Goal: Task Accomplishment & Management: Use online tool/utility

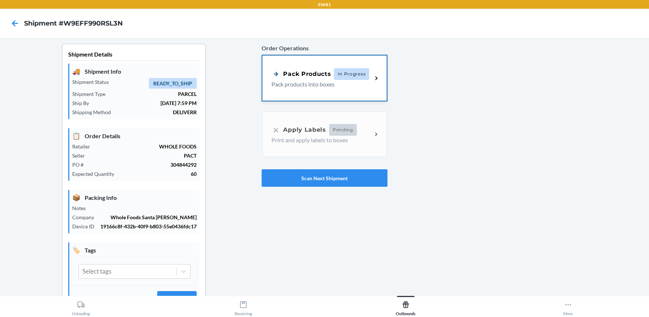
click at [300, 70] on div "Pack Products" at bounding box center [300, 73] width 59 height 9
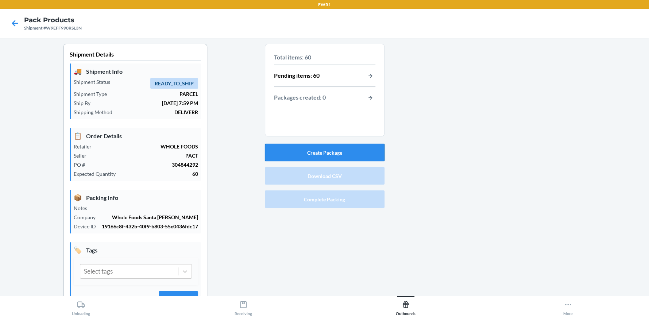
click at [320, 152] on button "Create Package" at bounding box center [325, 153] width 120 height 18
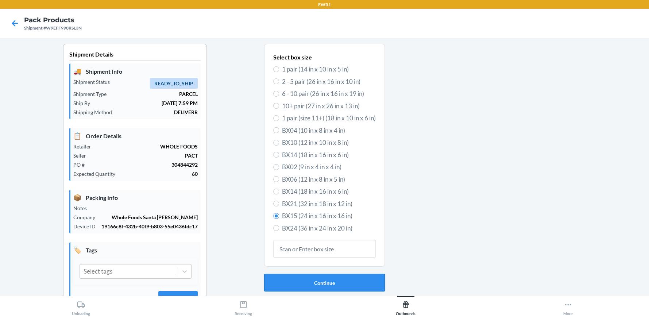
click at [318, 284] on button "Continue" at bounding box center [324, 283] width 121 height 18
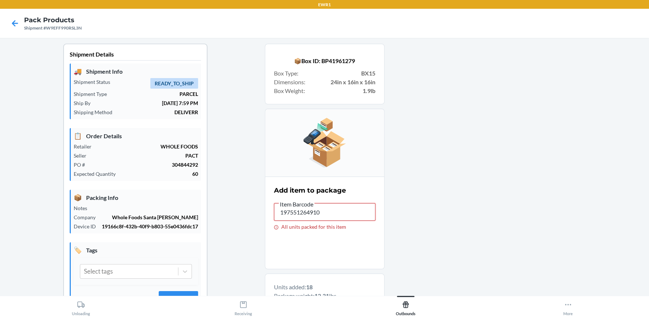
drag, startPoint x: 328, startPoint y: 214, endPoint x: 241, endPoint y: 215, distance: 87.2
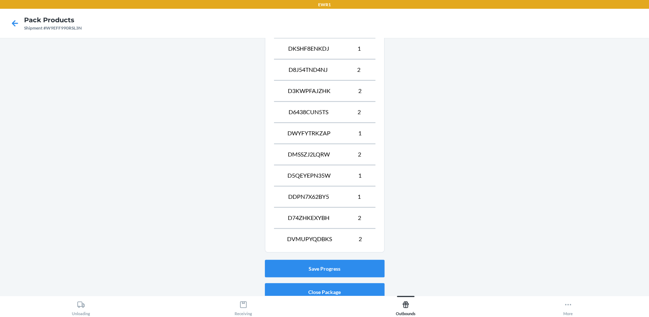
scroll to position [533, 0]
click at [328, 266] on button "Save Progress" at bounding box center [325, 268] width 120 height 18
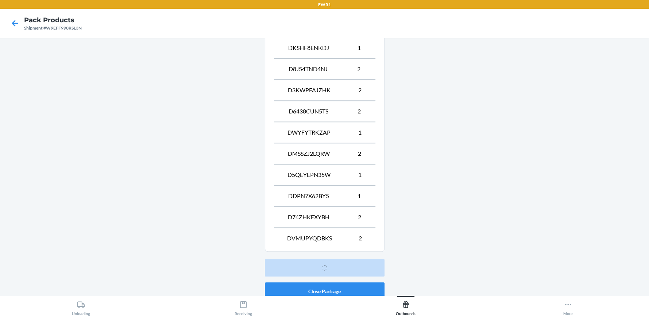
scroll to position [33, 0]
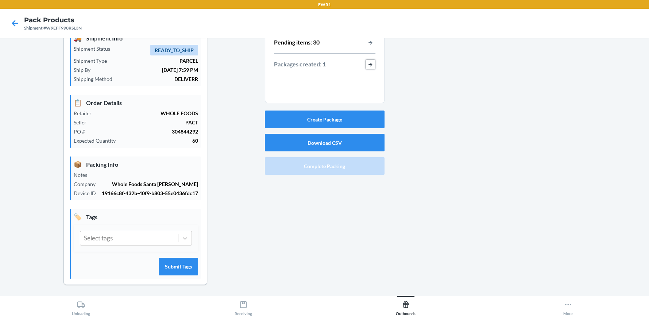
click at [369, 63] on button "button-view-packages-created" at bounding box center [370, 64] width 9 height 9
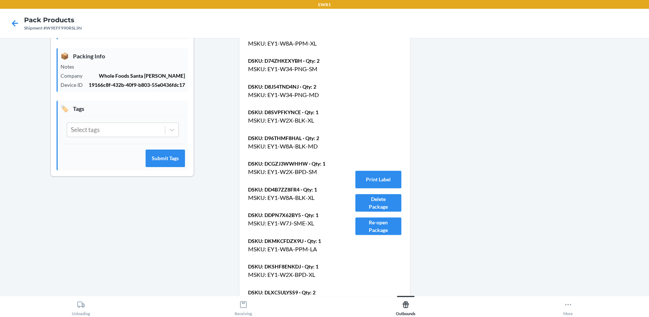
scroll to position [143, 0]
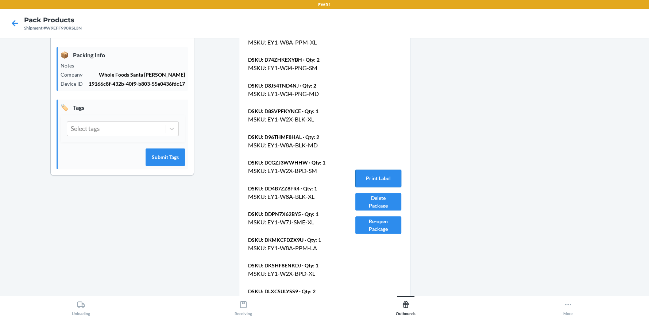
click at [378, 175] on button "Print Label" at bounding box center [378, 179] width 46 height 18
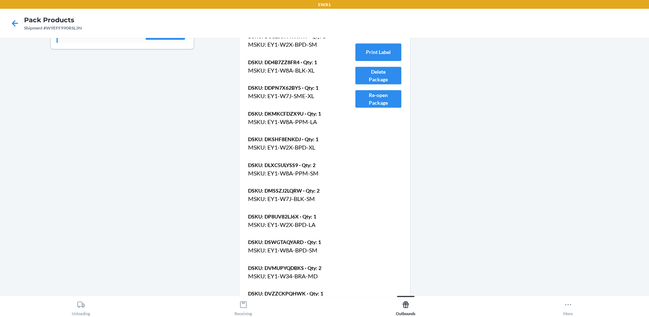
scroll to position [377, 0]
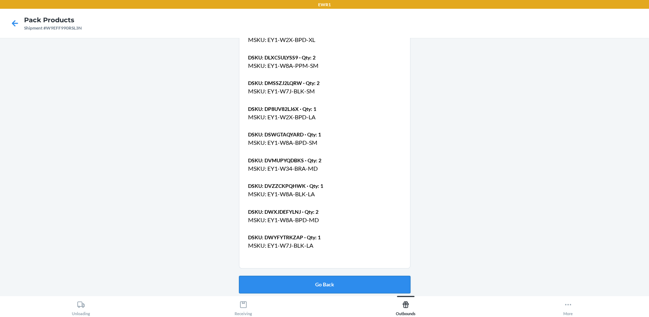
click at [329, 285] on button "Go Back" at bounding box center [324, 285] width 171 height 18
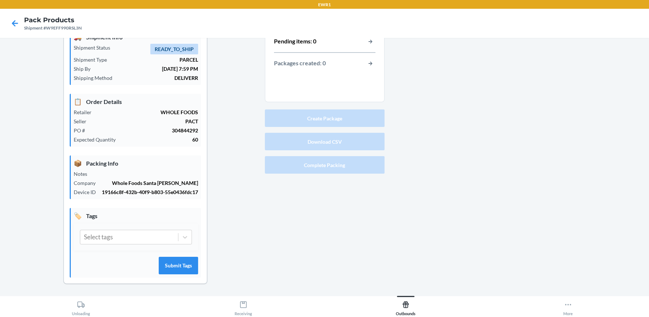
scroll to position [33, 0]
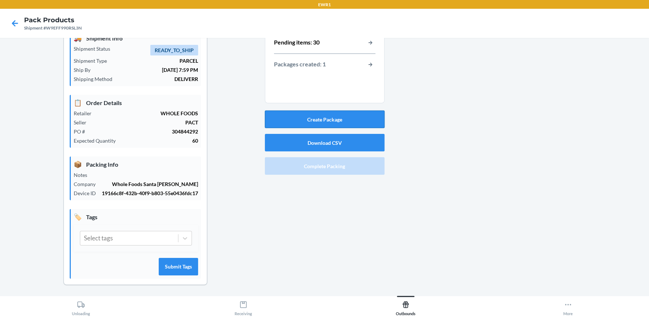
click at [331, 120] on button "Create Package" at bounding box center [325, 120] width 120 height 18
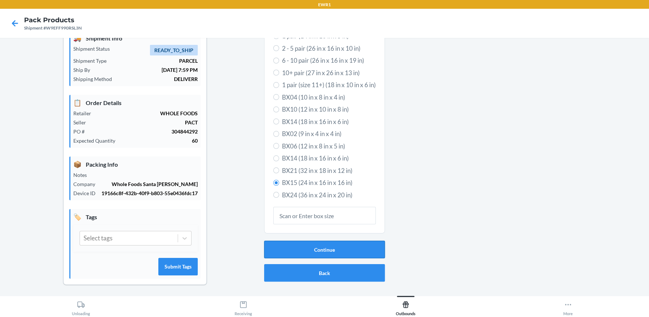
click at [317, 244] on button "Continue" at bounding box center [324, 250] width 121 height 18
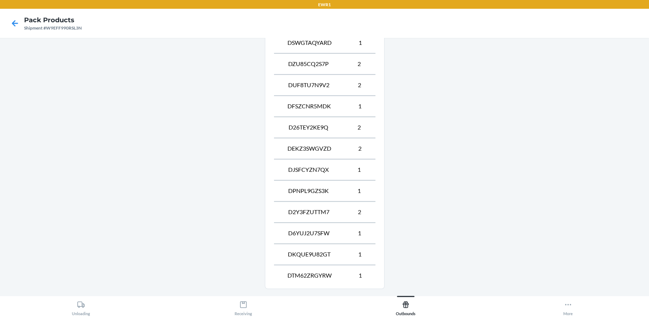
scroll to position [562, 0]
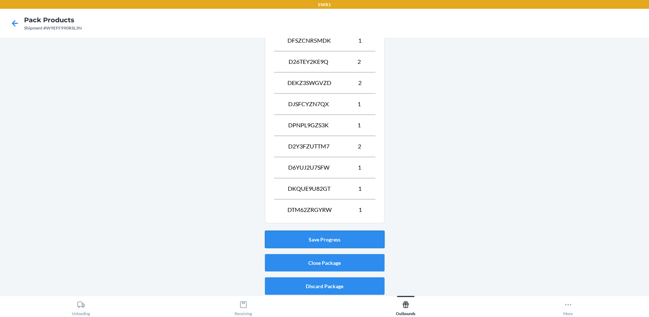
click at [319, 236] on button "Save Progress" at bounding box center [325, 240] width 120 height 18
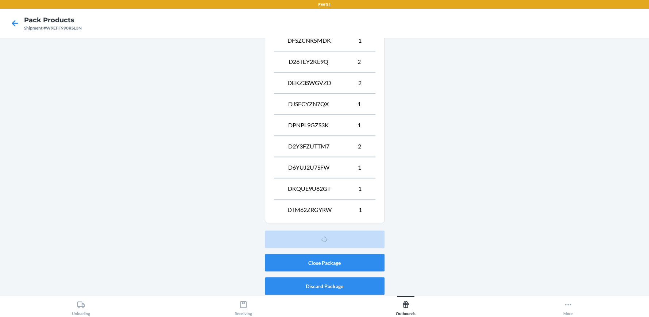
scroll to position [33, 0]
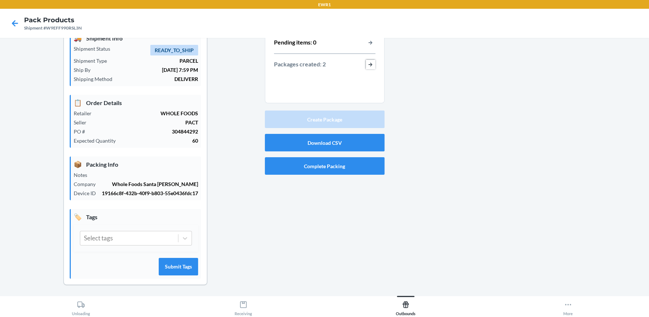
click at [366, 64] on button "button-view-packages-created" at bounding box center [370, 64] width 9 height 9
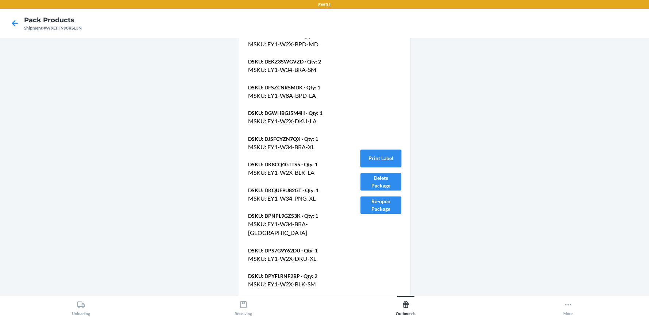
click at [382, 151] on button "Print Label" at bounding box center [380, 159] width 41 height 18
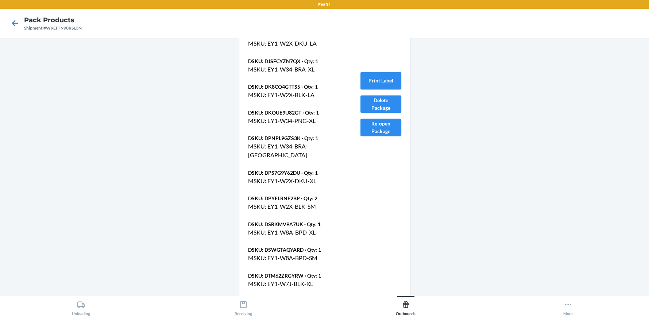
scroll to position [972, 0]
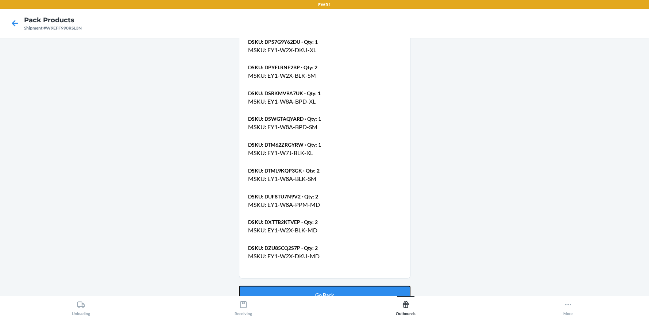
click at [316, 286] on button "Go Back" at bounding box center [324, 295] width 171 height 18
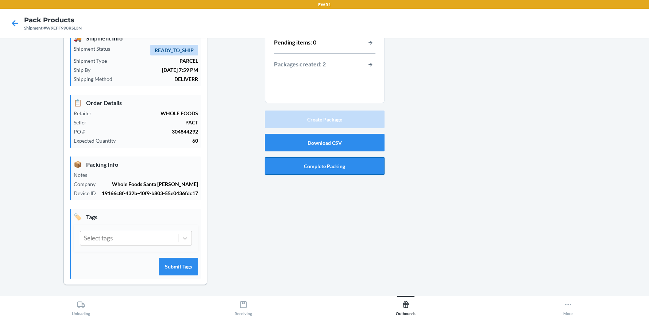
click at [314, 161] on button "Complete Packing" at bounding box center [325, 166] width 120 height 18
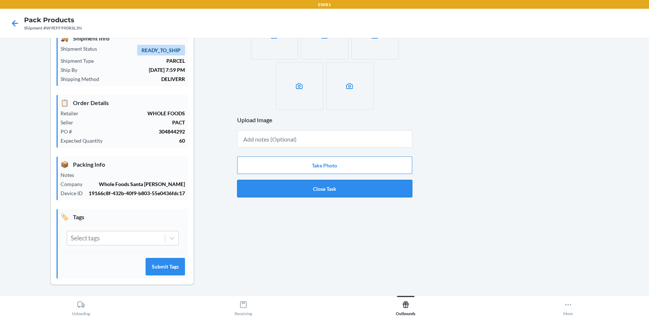
click at [321, 187] on button "Close Task" at bounding box center [324, 189] width 175 height 18
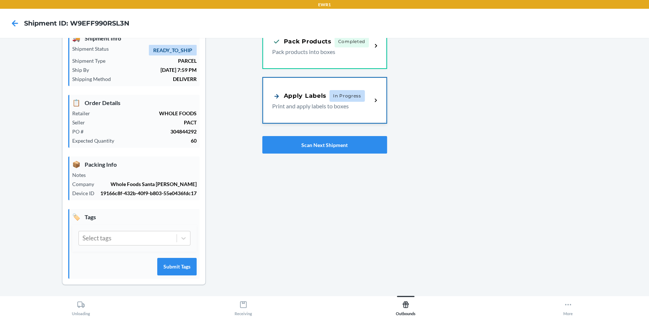
click at [311, 111] on div "Apply Labels In Progress Print and apply labels to boxes" at bounding box center [324, 100] width 123 height 45
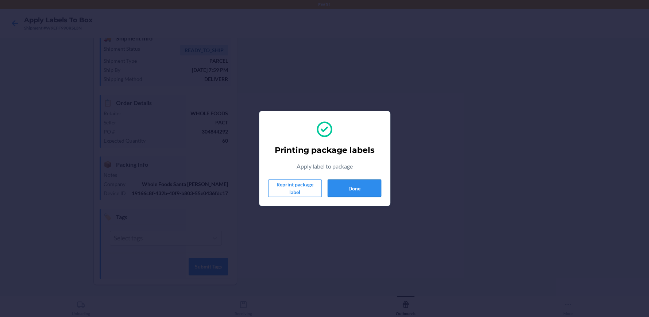
click at [362, 196] on div "Printing package labels Apply label to package Reprint package label Done" at bounding box center [324, 158] width 113 height 83
click at [365, 191] on button "Done" at bounding box center [355, 189] width 54 height 18
click at [364, 186] on button "Done" at bounding box center [355, 189] width 54 height 18
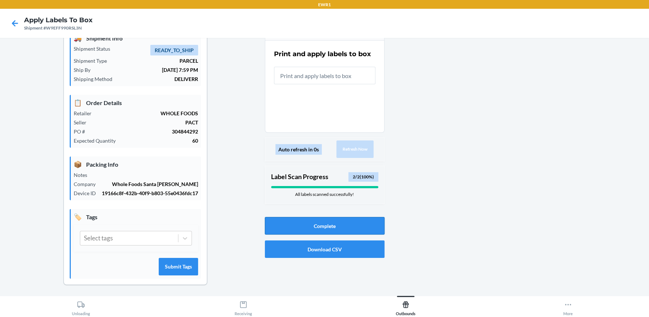
click at [322, 223] on button "Complete" at bounding box center [325, 226] width 120 height 18
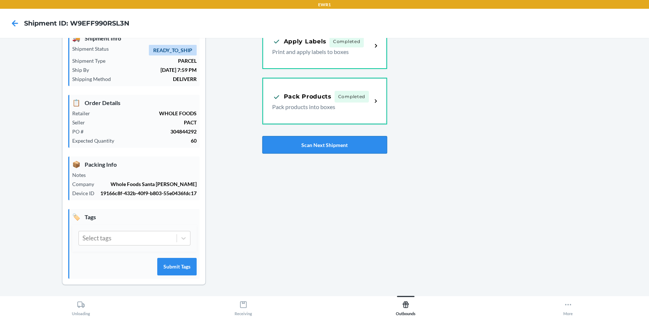
click at [323, 146] on button "Scan Next Shipment" at bounding box center [324, 145] width 125 height 18
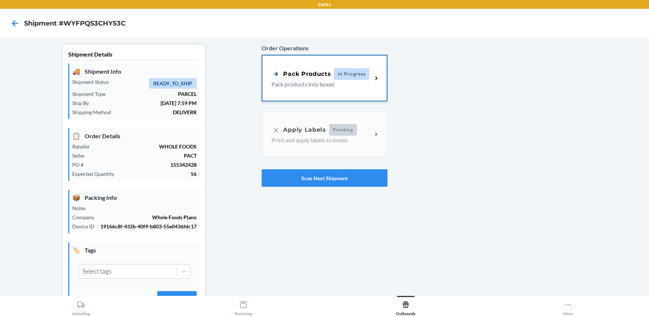
click at [337, 81] on p "Pack products into boxes" at bounding box center [318, 84] width 95 height 9
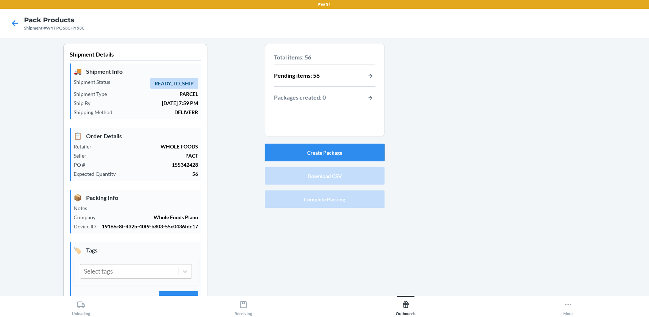
click at [325, 147] on button "Create Package" at bounding box center [325, 153] width 120 height 18
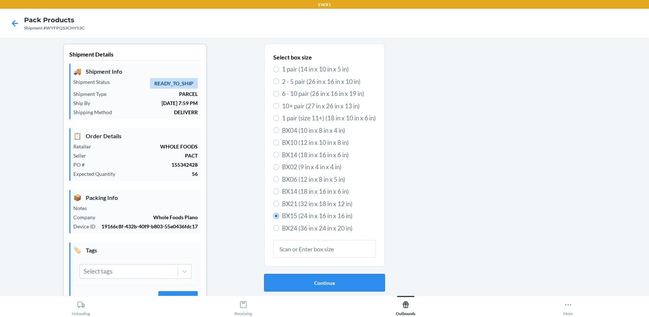
click at [325, 276] on button "Continue" at bounding box center [324, 283] width 121 height 18
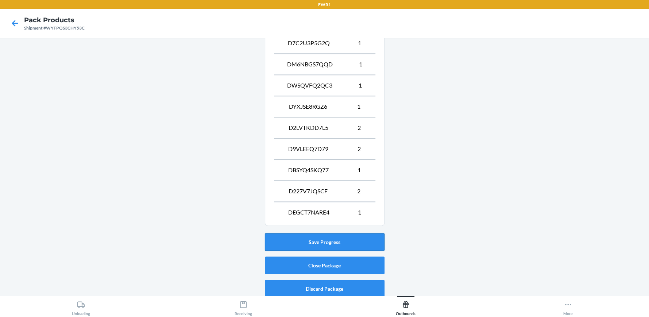
scroll to position [667, 0]
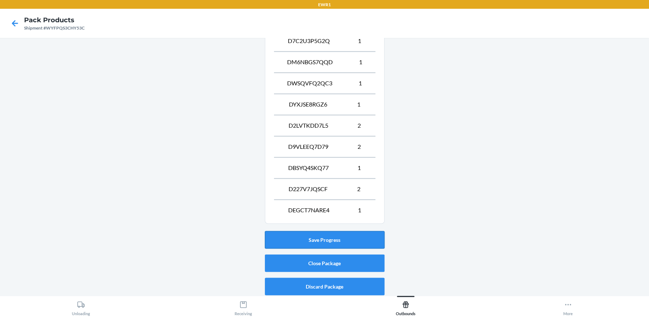
click at [325, 234] on button "Save Progress" at bounding box center [325, 240] width 120 height 18
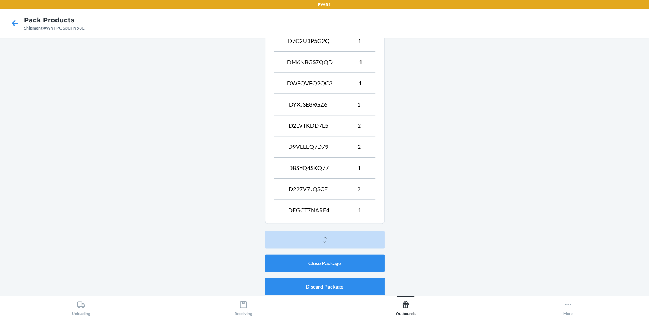
scroll to position [33, 0]
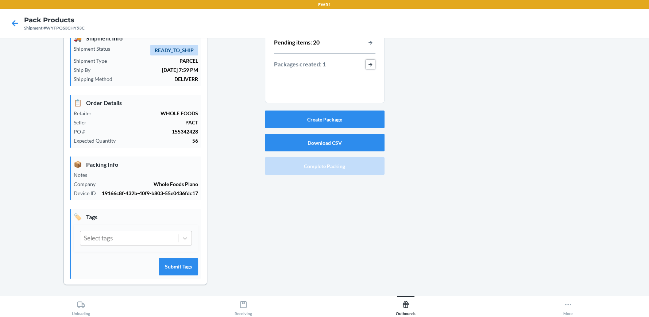
click at [368, 65] on button "button-view-packages-created" at bounding box center [370, 64] width 9 height 9
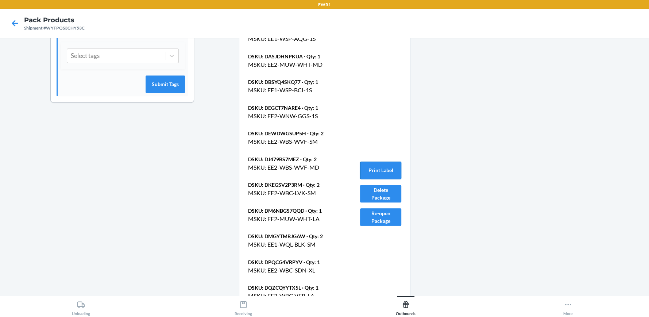
click at [378, 169] on button "Print Label" at bounding box center [380, 171] width 41 height 18
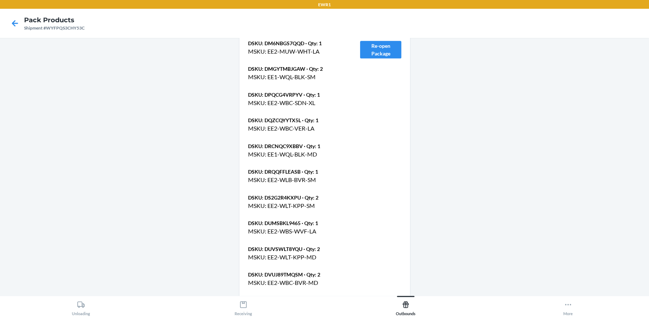
scroll to position [505, 0]
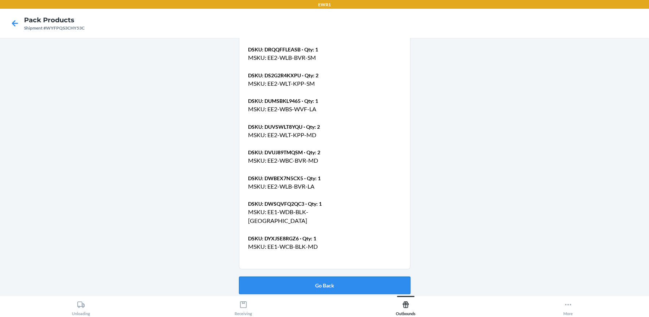
click at [323, 282] on button "Go Back" at bounding box center [324, 286] width 171 height 18
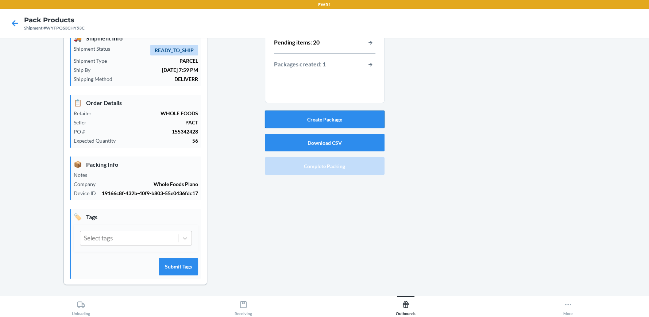
click at [316, 114] on button "Create Package" at bounding box center [325, 120] width 120 height 18
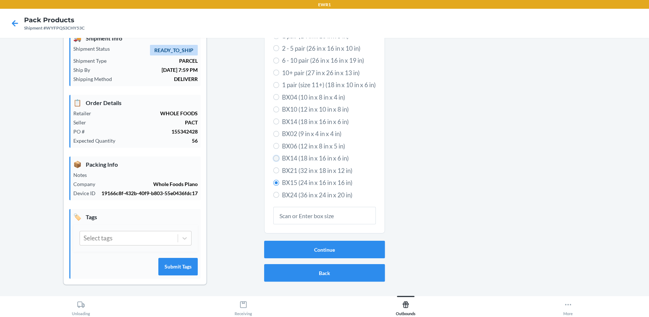
click at [273, 155] on input "BX14 (18 in x 16 in x 6 in)" at bounding box center [276, 158] width 6 height 6
radio input "true"
click at [273, 183] on input "BX15 (24 in x 16 in x 16 in)" at bounding box center [276, 183] width 6 height 6
radio input "true"
radio input "false"
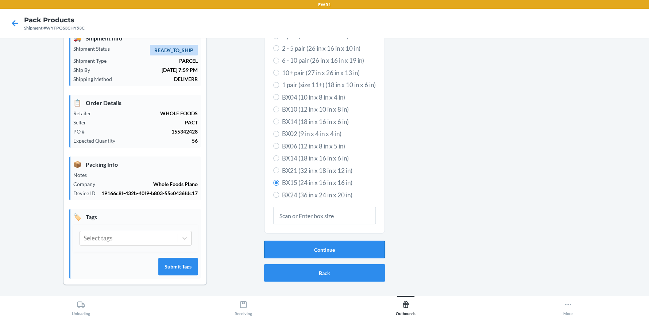
click at [324, 242] on button "Continue" at bounding box center [324, 250] width 121 height 18
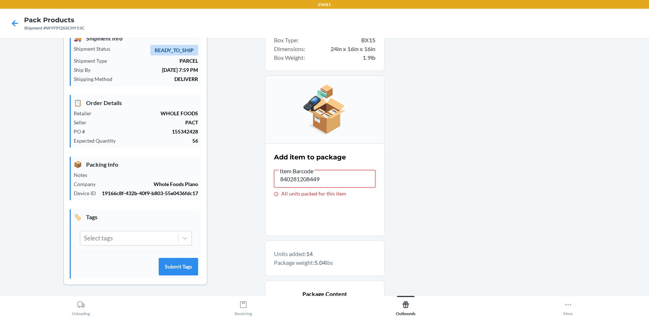
drag, startPoint x: 340, startPoint y: 174, endPoint x: 190, endPoint y: 175, distance: 149.6
click at [190, 175] on div "Shipment Details 🚚 Shipment Info Shipment Status READY_TO_SHIP Shipment Type PA…" at bounding box center [324, 302] width 637 height 583
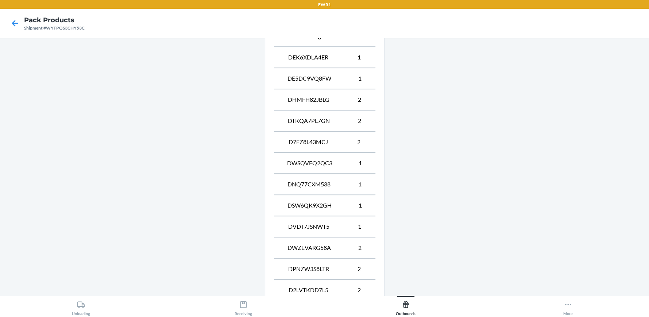
scroll to position [393, 0]
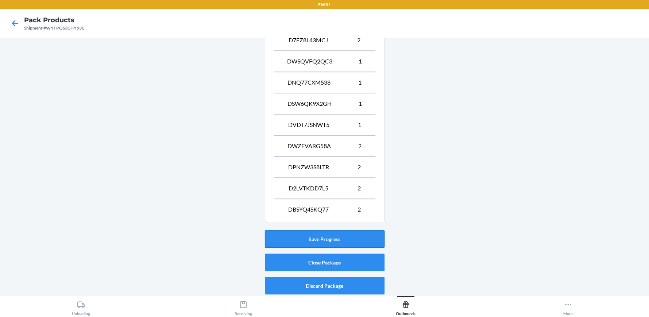
click at [320, 231] on button "Save Progress" at bounding box center [325, 239] width 120 height 18
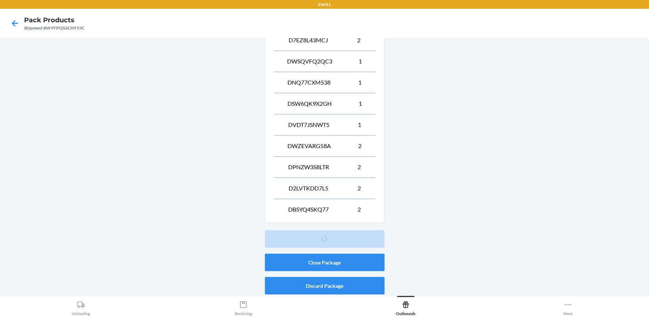
scroll to position [33, 0]
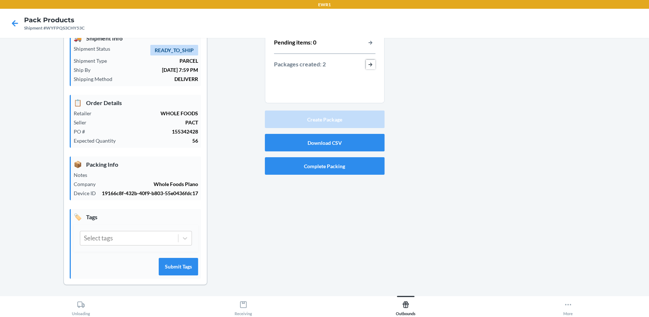
click at [369, 64] on button "button-view-packages-created" at bounding box center [370, 64] width 9 height 9
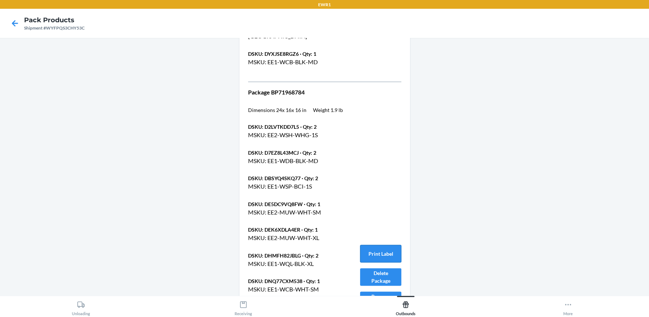
click at [382, 245] on button "Print Label" at bounding box center [380, 254] width 41 height 18
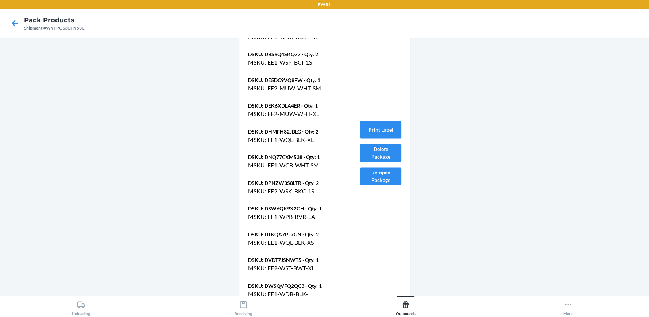
scroll to position [895, 0]
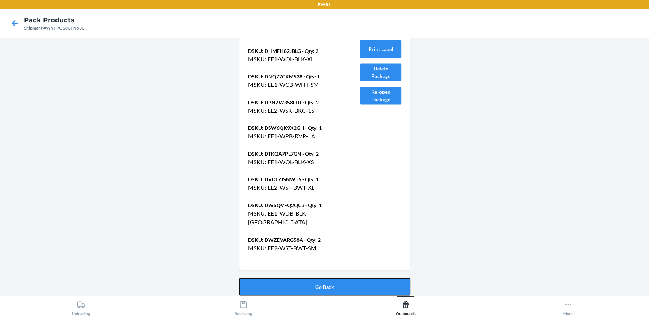
click at [322, 279] on button "Go Back" at bounding box center [324, 287] width 171 height 18
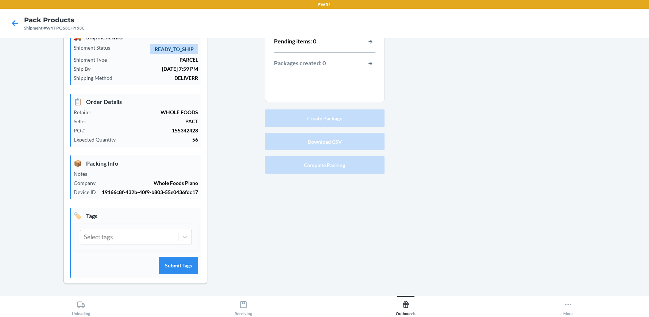
scroll to position [33, 0]
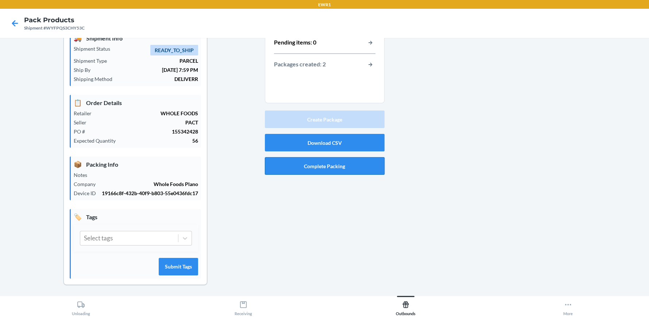
click at [320, 163] on button "Complete Packing" at bounding box center [325, 166] width 120 height 18
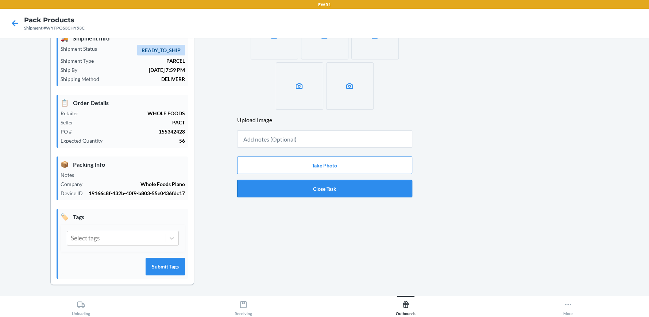
click at [316, 183] on button "Close Task" at bounding box center [324, 189] width 175 height 18
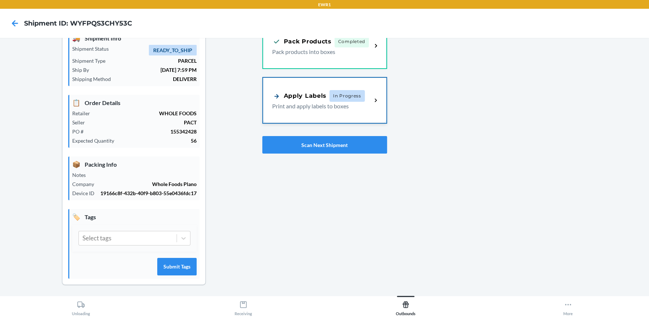
click at [314, 93] on div "Apply Labels" at bounding box center [299, 96] width 54 height 9
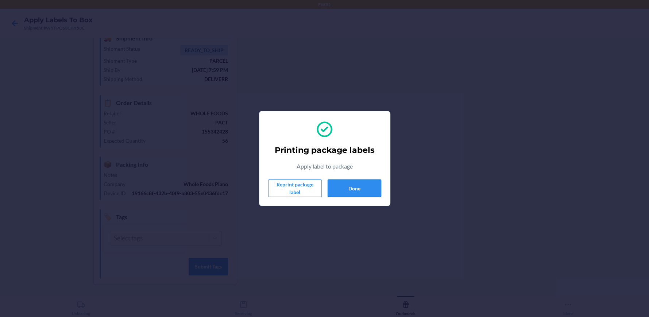
click at [374, 192] on button "Done" at bounding box center [355, 189] width 54 height 18
click at [350, 190] on button "Done" at bounding box center [355, 189] width 54 height 18
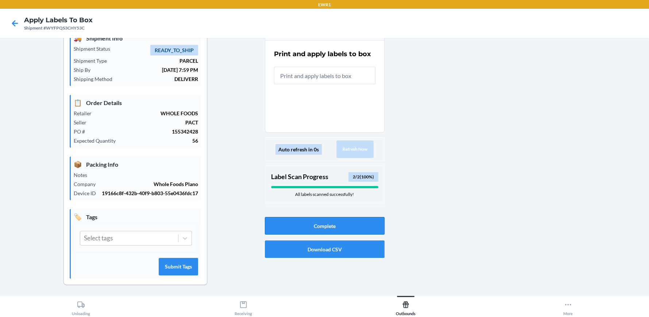
click at [319, 227] on button "Complete" at bounding box center [325, 226] width 120 height 18
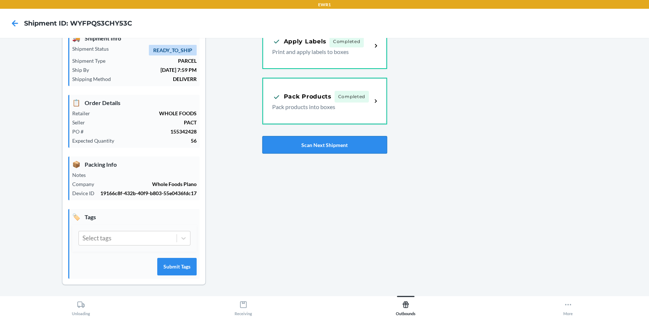
click at [321, 145] on button "Scan Next Shipment" at bounding box center [324, 145] width 125 height 18
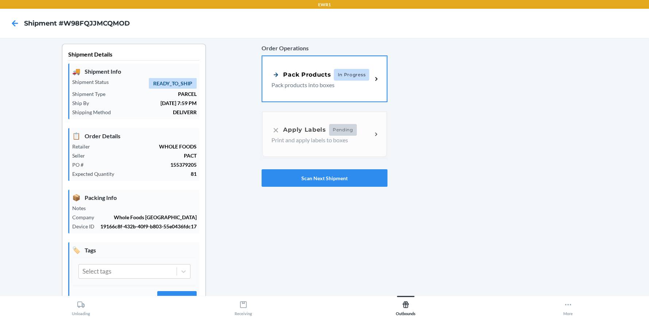
click at [336, 79] on div "Pack Products In Progress Pack products into boxes" at bounding box center [321, 79] width 101 height 20
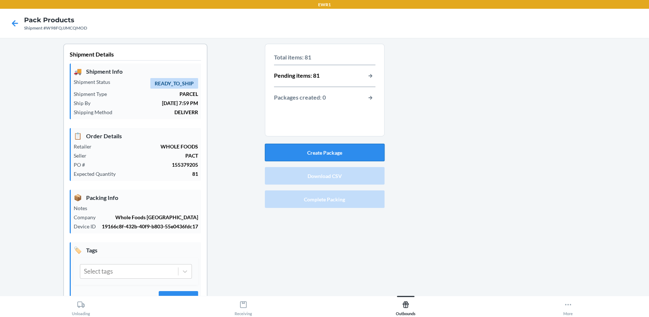
click at [315, 151] on button "Create Package" at bounding box center [325, 153] width 120 height 18
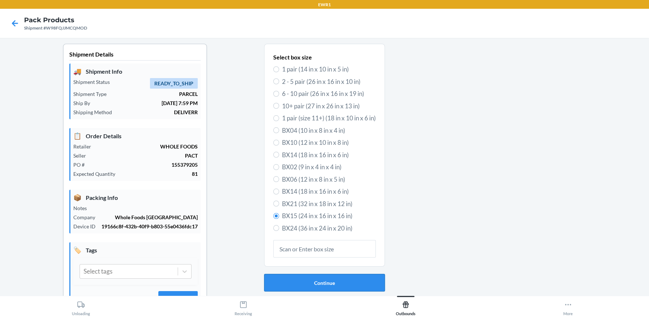
click at [316, 285] on button "Continue" at bounding box center [324, 283] width 121 height 18
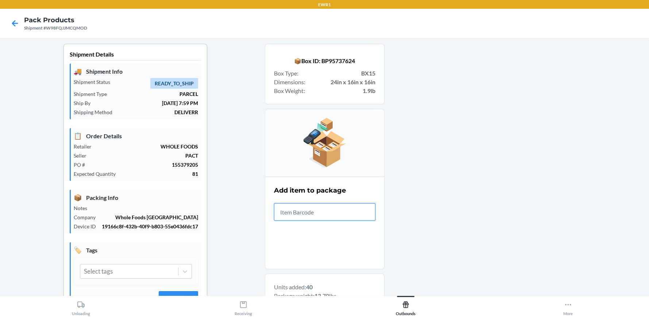
scroll to position [456, 0]
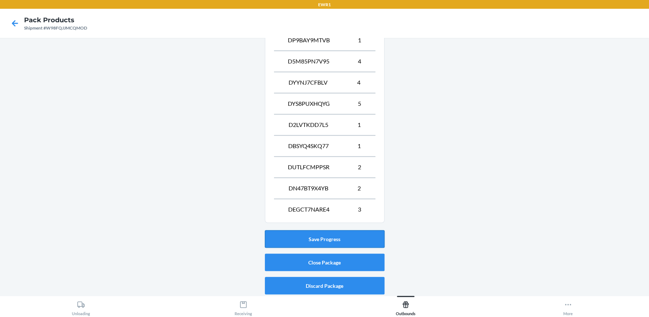
click at [329, 236] on button "Save Progress" at bounding box center [325, 239] width 120 height 18
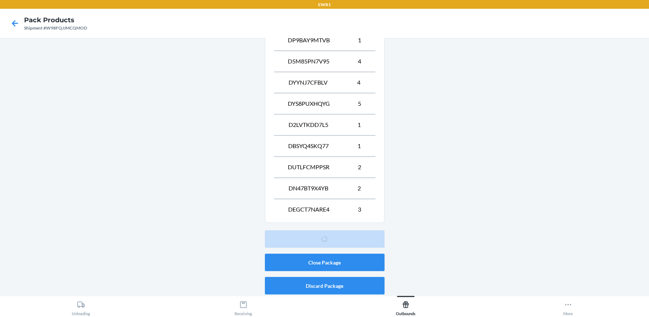
scroll to position [33, 0]
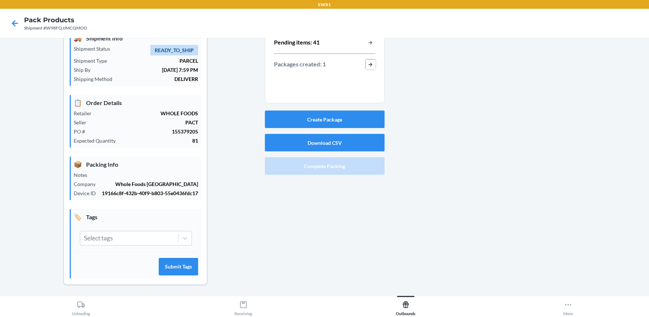
click at [367, 63] on button "button-view-packages-created" at bounding box center [370, 64] width 9 height 9
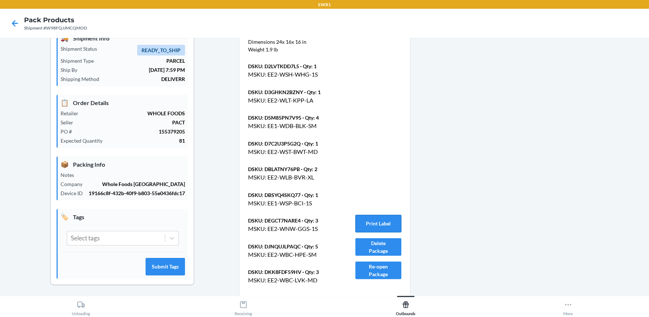
click at [381, 223] on button "Print Label" at bounding box center [378, 224] width 46 height 18
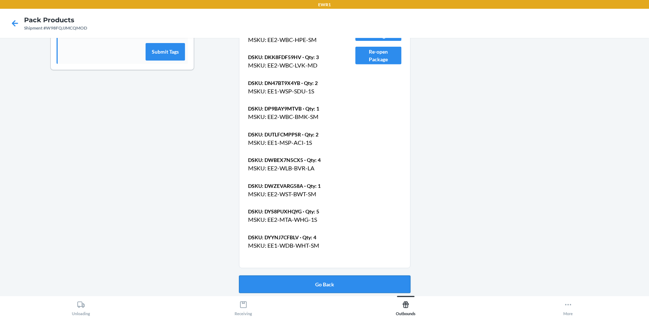
click at [336, 280] on button "Go Back" at bounding box center [324, 284] width 171 height 18
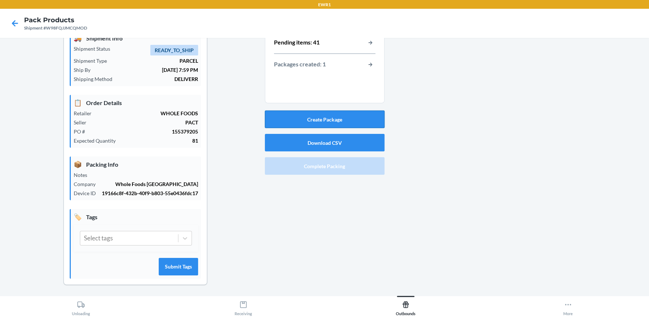
click at [323, 118] on button "Create Package" at bounding box center [325, 120] width 120 height 18
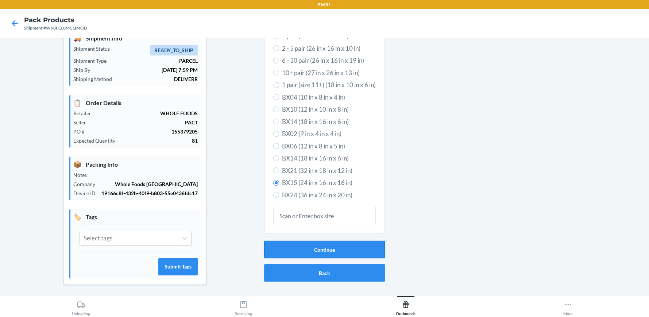
click at [326, 250] on button "Continue" at bounding box center [324, 250] width 121 height 18
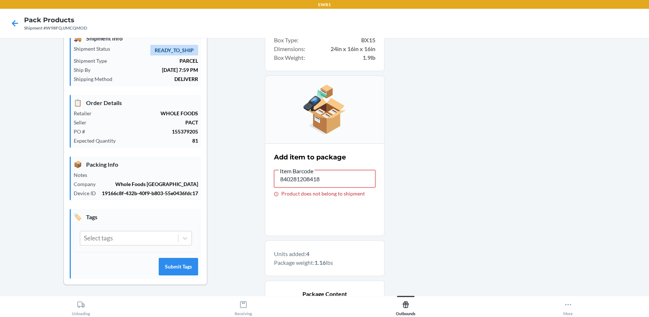
drag, startPoint x: 329, startPoint y: 183, endPoint x: 242, endPoint y: 108, distance: 115.9
click at [230, 177] on div "Shipment Details 🚚 Shipment Info Shipment Status READY_TO_SHIP Shipment Type PA…" at bounding box center [324, 228] width 637 height 435
drag, startPoint x: 264, startPoint y: 190, endPoint x: 230, endPoint y: 193, distance: 33.6
click at [230, 193] on div "Shipment Details 🚚 Shipment Info Shipment Status READY_TO_SHIP Shipment Type PA…" at bounding box center [324, 228] width 637 height 435
drag, startPoint x: 324, startPoint y: 181, endPoint x: 248, endPoint y: 193, distance: 76.4
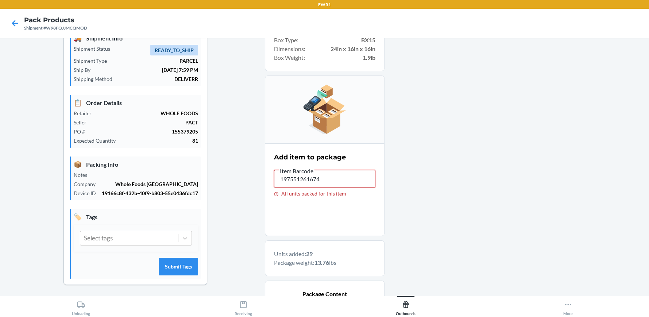
click at [248, 193] on div "Shipment Details 🚚 Shipment Info Shipment Status READY_TO_SHIP Shipment Type PA…" at bounding box center [324, 313] width 637 height 604
drag, startPoint x: 315, startPoint y: 178, endPoint x: 268, endPoint y: 182, distance: 46.5
click at [268, 182] on section "Add item to package Item Barcode 840281208418 Product does not belong to shipme…" at bounding box center [325, 189] width 120 height 93
drag, startPoint x: 316, startPoint y: 178, endPoint x: 255, endPoint y: 187, distance: 62.3
click at [255, 187] on div "Shipment Details 🚚 Shipment Info Shipment Status READY_TO_SHIP Shipment Type PA…" at bounding box center [324, 313] width 637 height 604
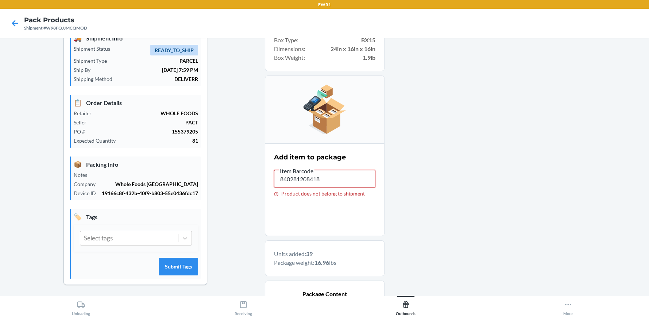
drag, startPoint x: 303, startPoint y: 172, endPoint x: 258, endPoint y: 184, distance: 46.9
click at [252, 180] on div "Shipment Details 🚚 Shipment Info Shipment Status READY_TO_SHIP Shipment Type PA…" at bounding box center [324, 323] width 637 height 625
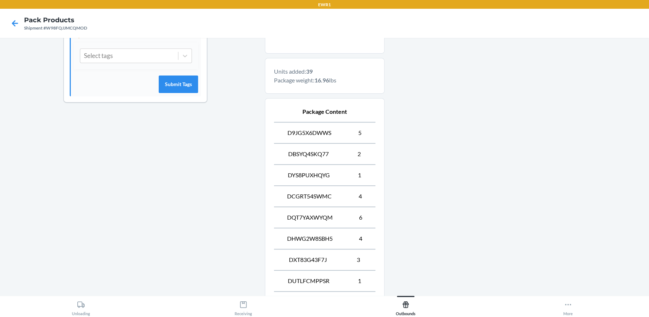
scroll to position [372, 0]
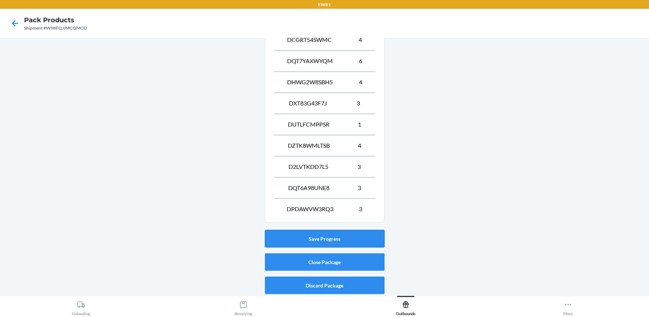
click at [320, 238] on button "Save Progress" at bounding box center [325, 239] width 120 height 18
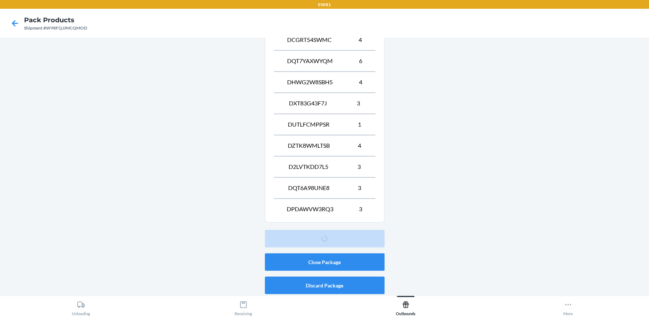
scroll to position [33, 0]
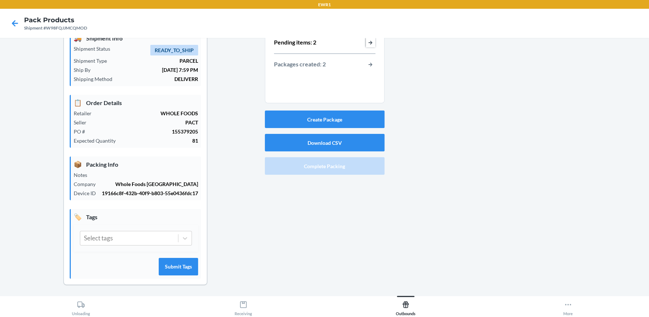
click at [369, 43] on button "button-view-pending-items" at bounding box center [370, 42] width 9 height 9
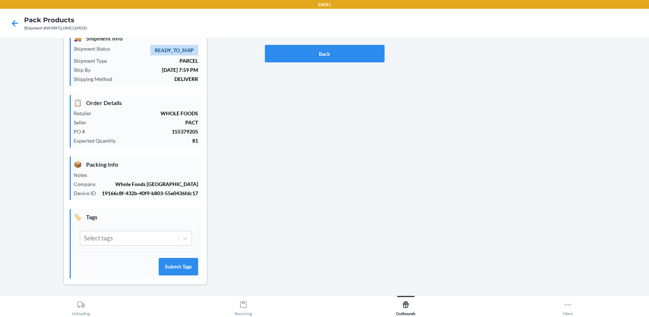
scroll to position [0, 0]
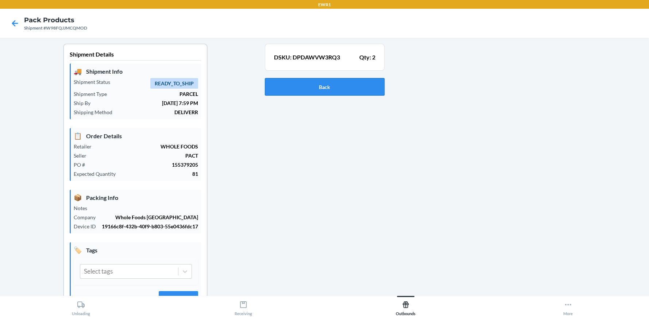
drag, startPoint x: 318, startPoint y: 67, endPoint x: 318, endPoint y: 84, distance: 16.4
click at [319, 78] on section "DSKU: DPDAWVW3RQ3 Qty: 2 Back" at bounding box center [325, 71] width 120 height 55
drag, startPoint x: 320, startPoint y: 61, endPoint x: 320, endPoint y: 91, distance: 30.3
click at [320, 61] on p "DSKU: DPDAWVW3RQ3" at bounding box center [307, 57] width 66 height 9
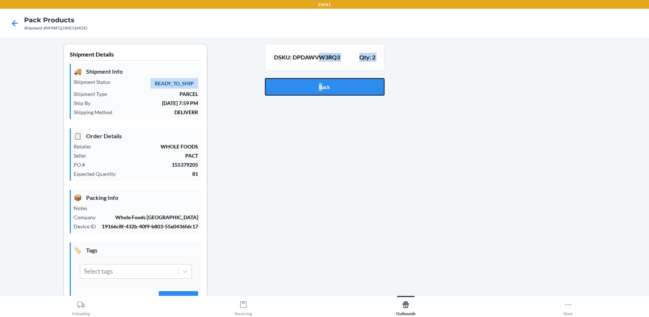
click at [313, 70] on section "DSKU: DPDAWVW3RQ3 Qty: 2 Back" at bounding box center [325, 71] width 120 height 55
click at [325, 87] on button "Back" at bounding box center [325, 87] width 120 height 18
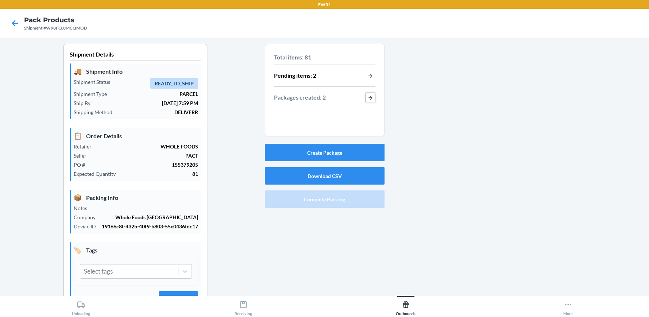
click at [369, 96] on button "button-view-packages-created" at bounding box center [370, 97] width 9 height 9
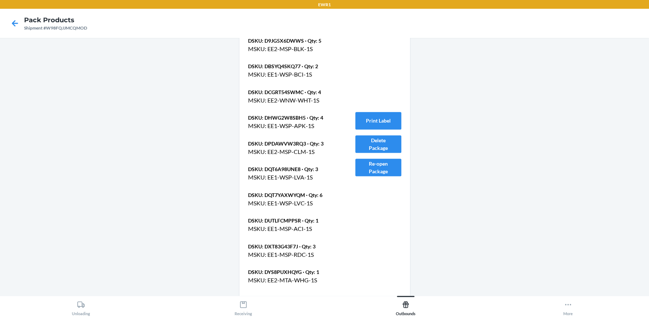
scroll to position [583, 0]
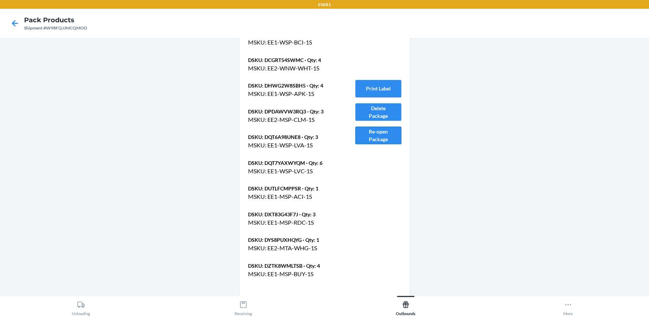
click at [377, 132] on button "Re-open Package" at bounding box center [378, 136] width 46 height 18
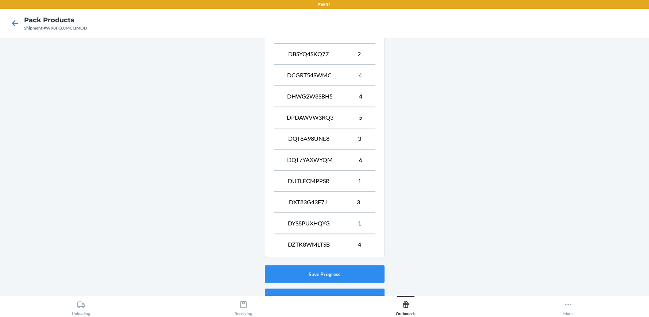
scroll to position [372, 0]
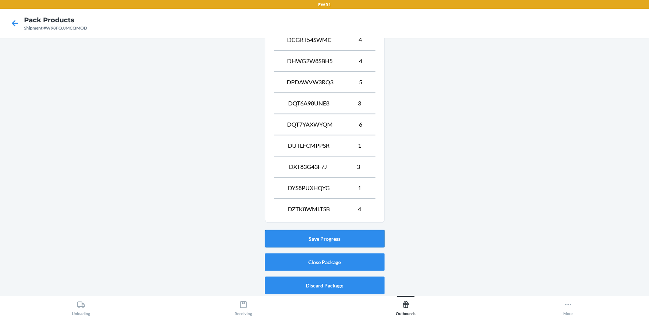
click at [339, 232] on button "Save Progress" at bounding box center [325, 239] width 120 height 18
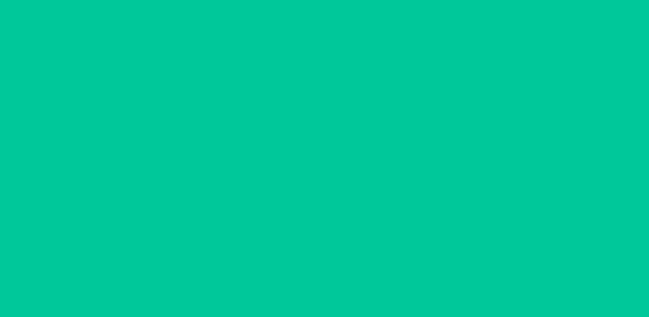
scroll to position [33, 0]
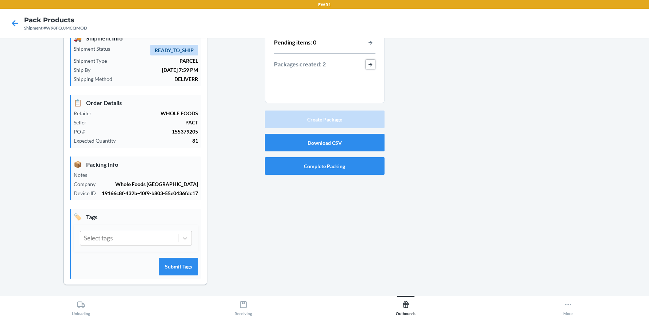
click at [366, 65] on button "button-view-packages-created" at bounding box center [370, 64] width 9 height 9
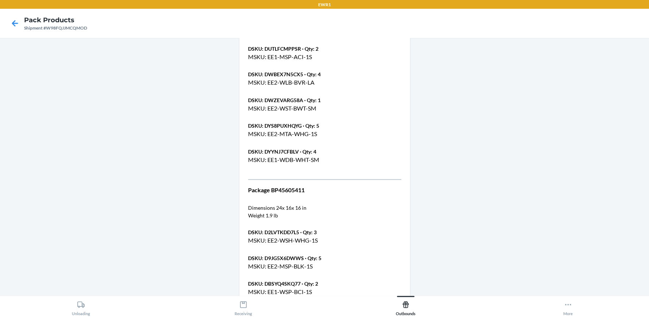
scroll to position [435, 0]
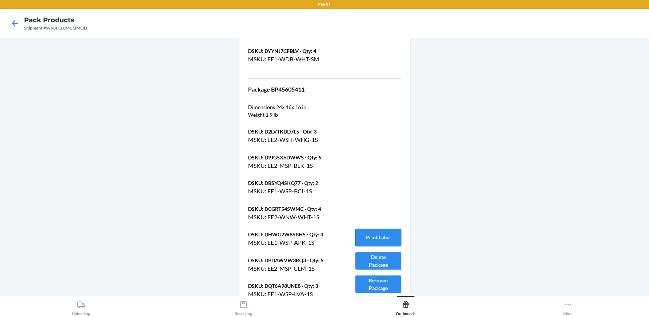
click at [379, 234] on button "Print Label" at bounding box center [378, 238] width 46 height 18
drag, startPoint x: 643, startPoint y: 191, endPoint x: 648, endPoint y: 224, distance: 34.0
click at [648, 238] on main "Shipment Details 🚚 Shipment Info Shipment Status READY_TO_SHIP Shipment Type PA…" at bounding box center [324, 167] width 649 height 258
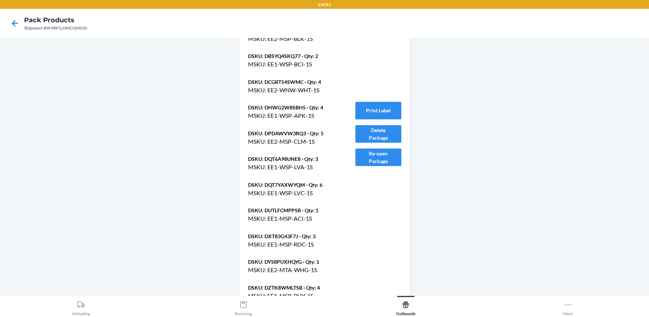
scroll to position [612, 0]
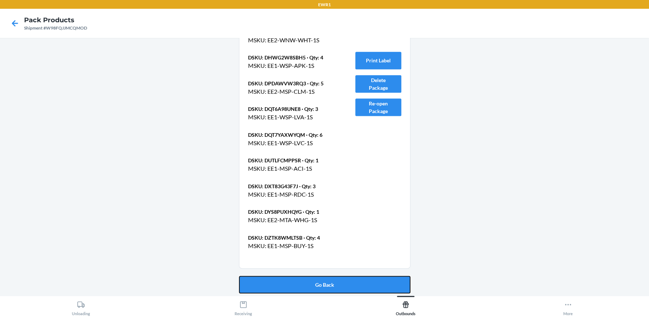
drag, startPoint x: 321, startPoint y: 281, endPoint x: 328, endPoint y: 276, distance: 8.3
click at [321, 281] on button "Go Back" at bounding box center [324, 285] width 171 height 18
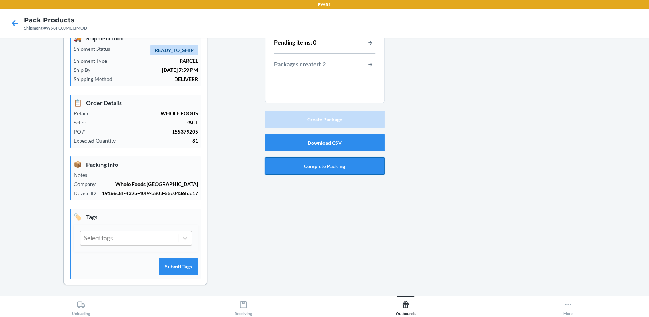
click at [321, 162] on button "Complete Packing" at bounding box center [325, 166] width 120 height 18
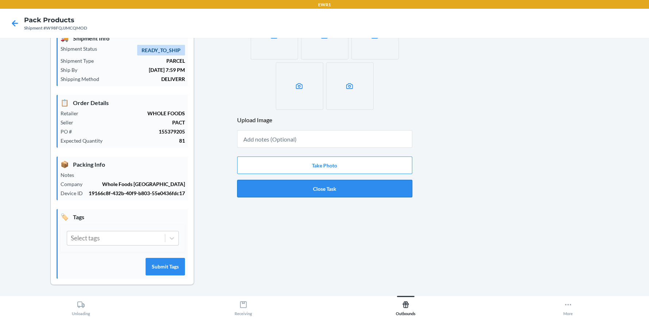
click at [321, 184] on button "Close Task" at bounding box center [324, 189] width 175 height 18
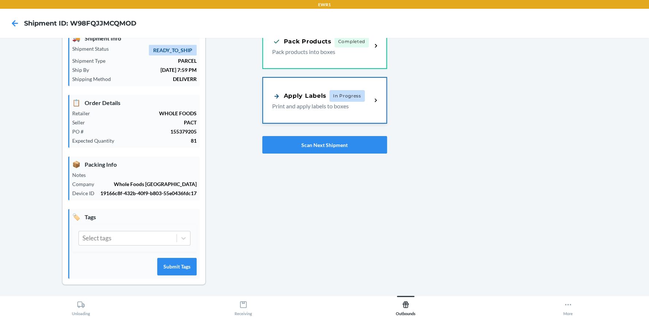
click at [343, 115] on div "Apply Labels In Progress Print and apply labels to boxes" at bounding box center [324, 100] width 123 height 45
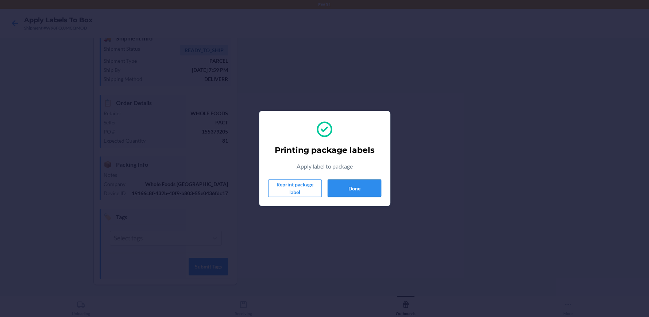
click at [355, 184] on button "Done" at bounding box center [355, 189] width 54 height 18
click at [363, 190] on button "Done" at bounding box center [355, 189] width 54 height 18
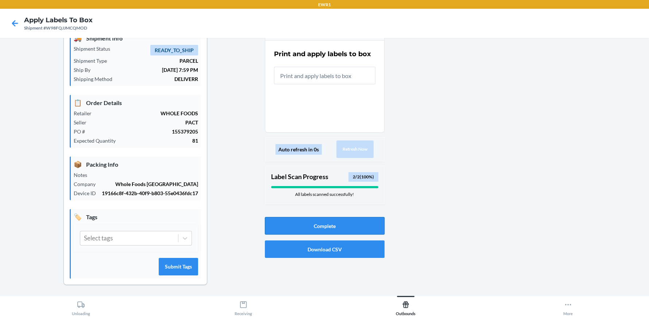
click at [319, 220] on button "Complete" at bounding box center [325, 226] width 120 height 18
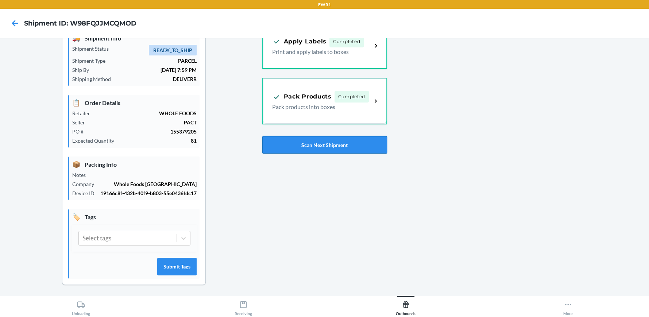
click at [329, 144] on button "Scan Next Shipment" at bounding box center [324, 145] width 125 height 18
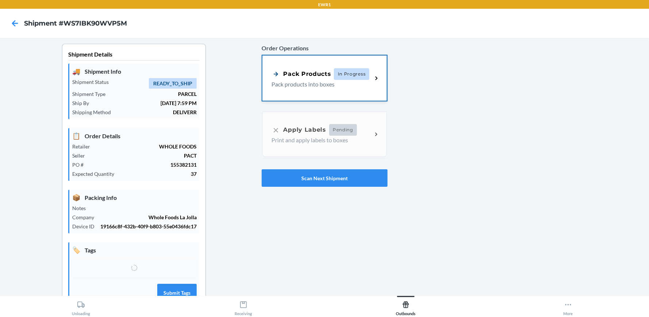
click at [321, 77] on div "Pack Products" at bounding box center [300, 73] width 59 height 9
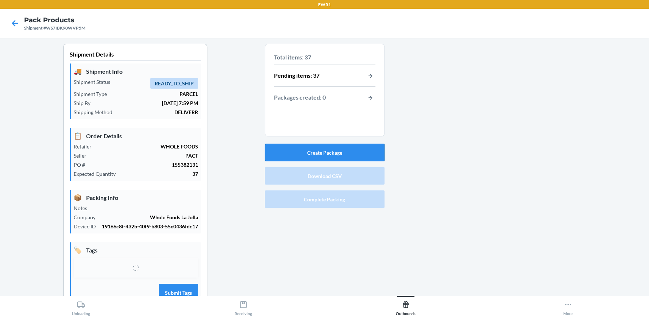
click at [324, 156] on button "Create Package" at bounding box center [325, 153] width 120 height 18
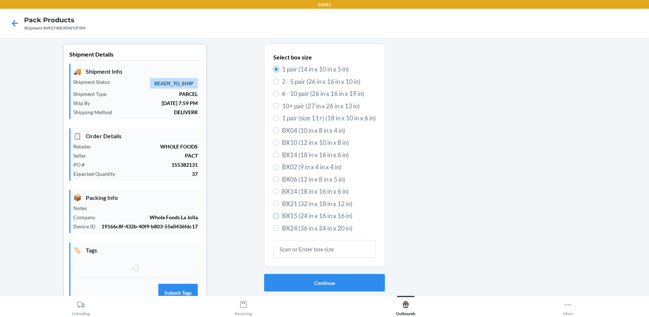
click at [274, 214] on input "BX15 (24 in x 16 in x 16 in)" at bounding box center [276, 216] width 6 height 6
radio input "true"
radio input "false"
click at [326, 280] on button "Continue" at bounding box center [324, 283] width 121 height 18
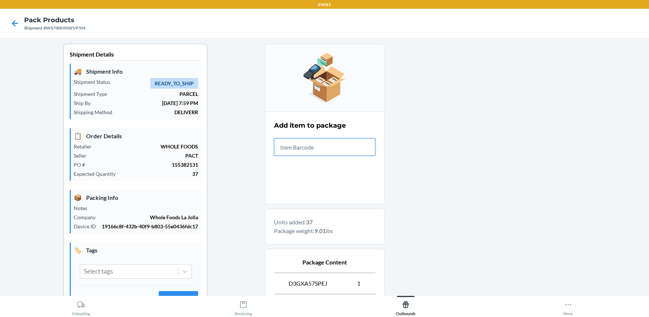
scroll to position [624, 0]
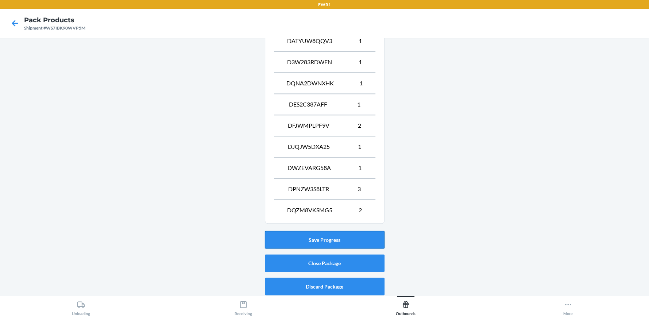
click at [328, 234] on button "Save Progress" at bounding box center [325, 240] width 120 height 18
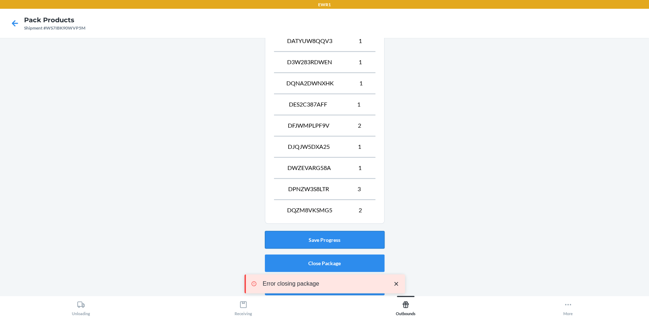
click at [326, 234] on button "Save Progress" at bounding box center [325, 240] width 120 height 18
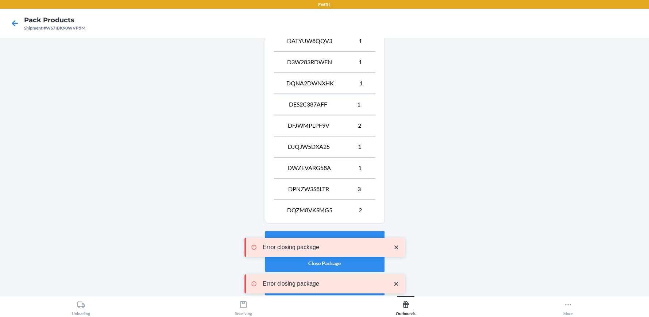
click at [397, 285] on icon "close toast" at bounding box center [396, 284] width 4 height 4
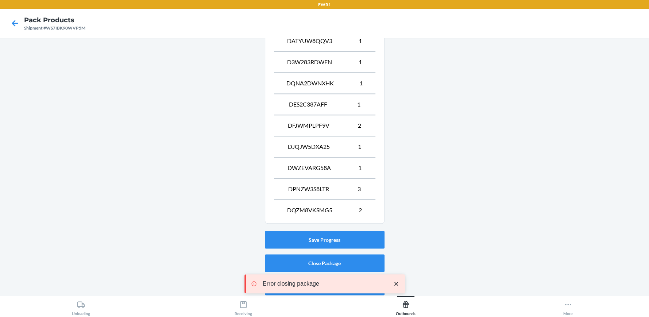
click at [398, 284] on icon "close toast" at bounding box center [396, 283] width 7 height 7
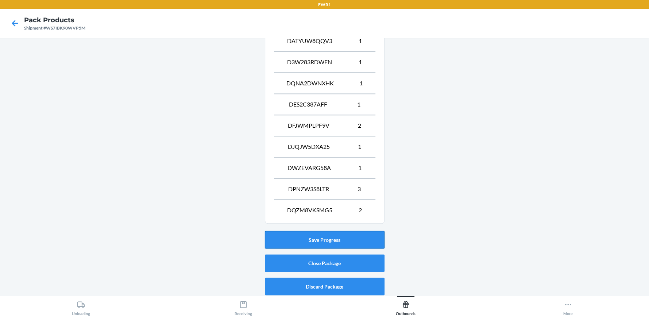
click at [332, 239] on button "Save Progress" at bounding box center [325, 240] width 120 height 18
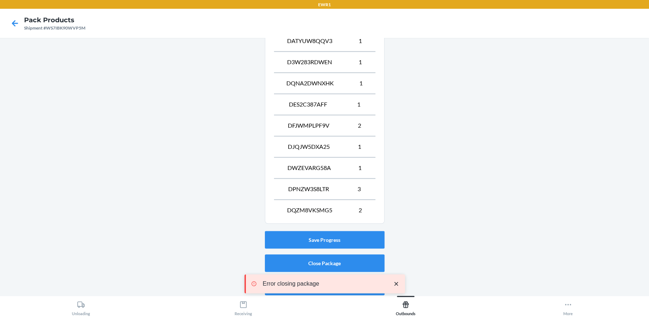
click at [398, 283] on icon "close toast" at bounding box center [396, 283] width 7 height 7
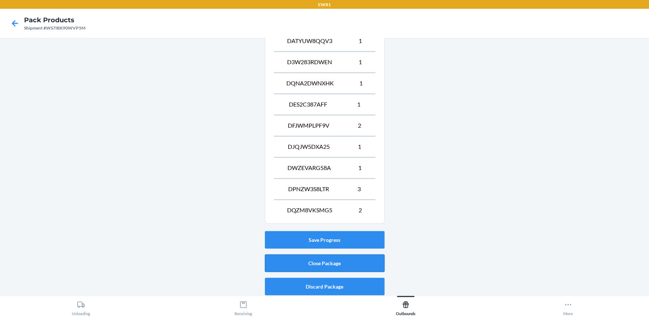
click at [327, 262] on button "Close Package" at bounding box center [325, 263] width 120 height 18
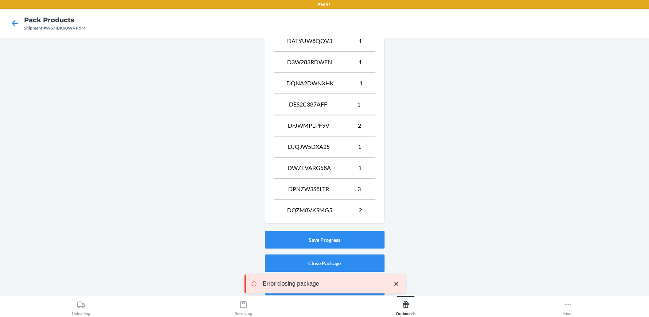
click at [397, 283] on icon "close toast" at bounding box center [396, 284] width 4 height 4
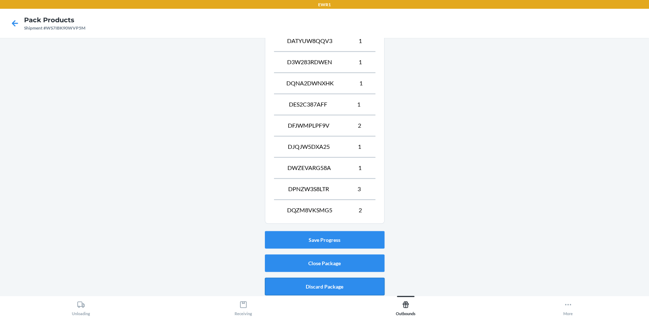
click at [346, 285] on button "Discard Package" at bounding box center [325, 287] width 120 height 18
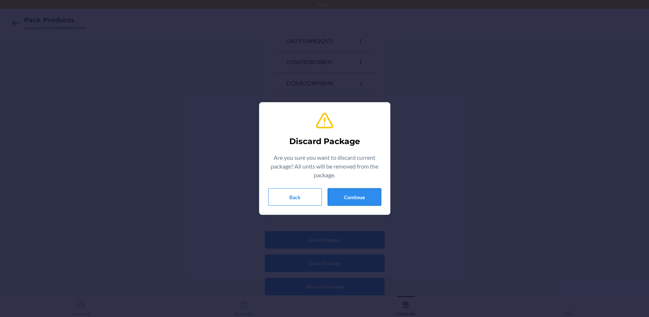
click at [364, 196] on button "Continue" at bounding box center [355, 197] width 54 height 18
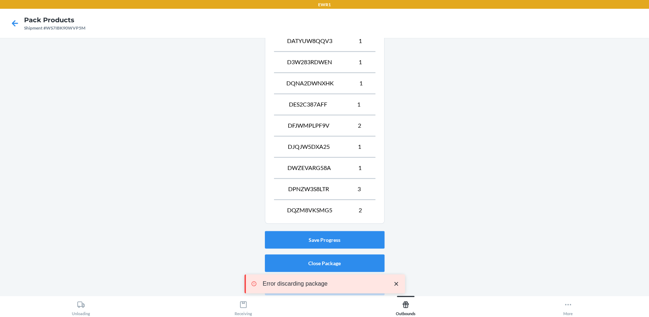
drag, startPoint x: 397, startPoint y: 285, endPoint x: 376, endPoint y: 192, distance: 96.1
click at [397, 284] on icon "close toast" at bounding box center [396, 283] width 7 height 7
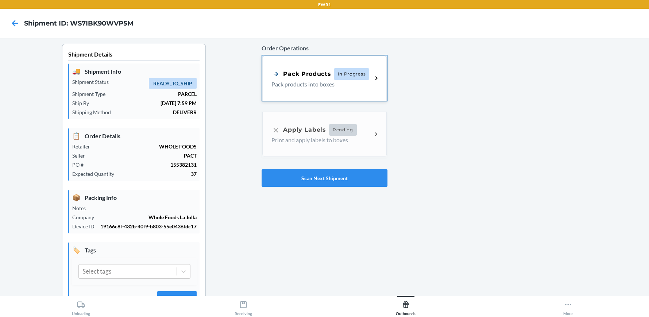
click at [350, 74] on span "In Progress" at bounding box center [351, 74] width 35 height 12
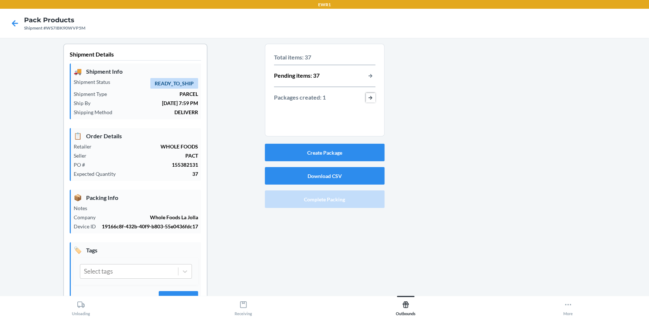
click at [369, 97] on button "button-view-packages-created" at bounding box center [370, 97] width 9 height 9
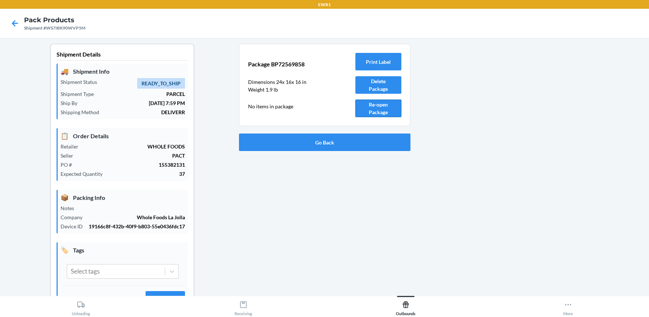
click at [378, 107] on button "Re-open Package" at bounding box center [378, 109] width 46 height 18
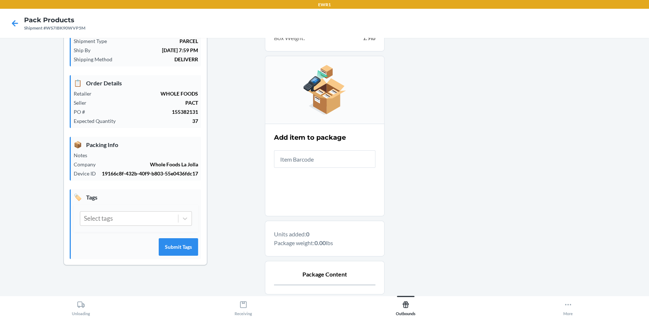
scroll to position [53, 0]
type input "840281207954"
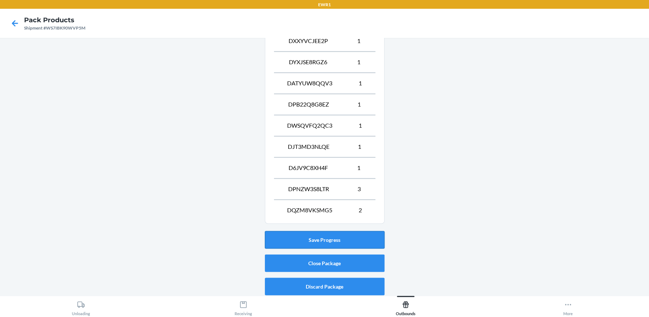
click at [328, 235] on button "Save Progress" at bounding box center [325, 240] width 120 height 18
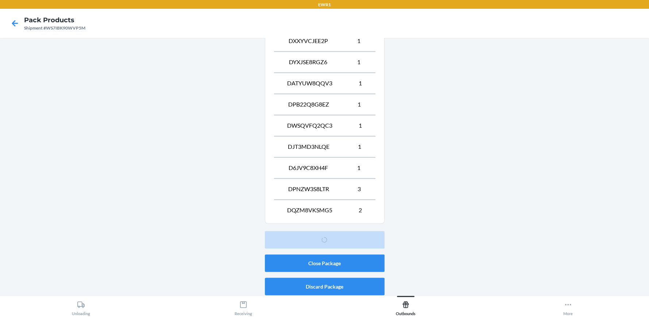
scroll to position [33, 0]
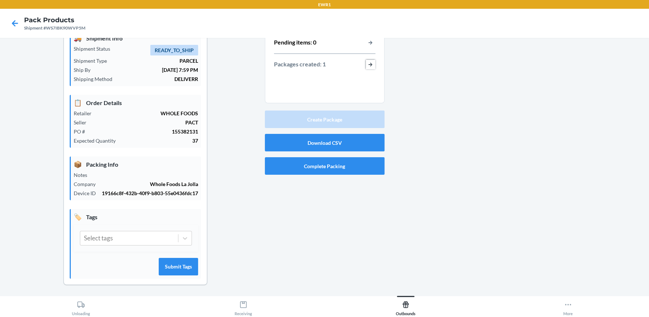
click at [366, 63] on button "button-view-packages-created" at bounding box center [370, 64] width 9 height 9
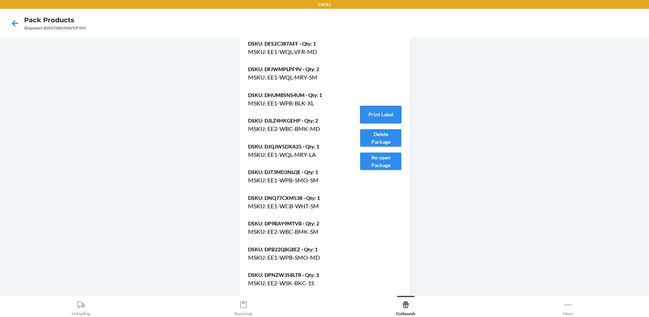
click at [381, 113] on button "Print Label" at bounding box center [380, 115] width 41 height 18
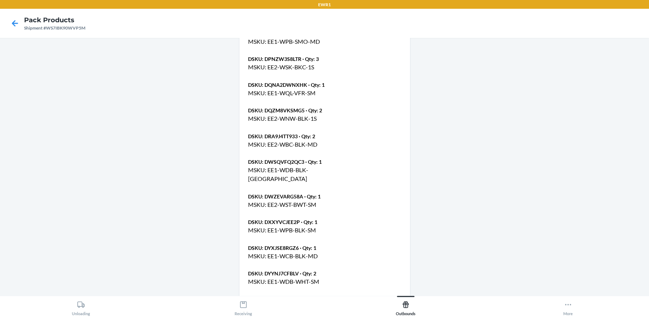
scroll to position [531, 0]
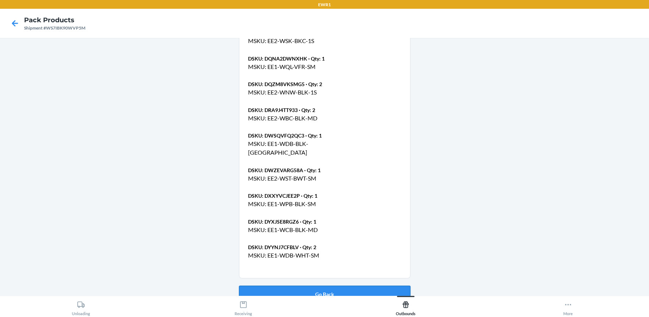
click at [328, 286] on button "Go Back" at bounding box center [324, 295] width 171 height 18
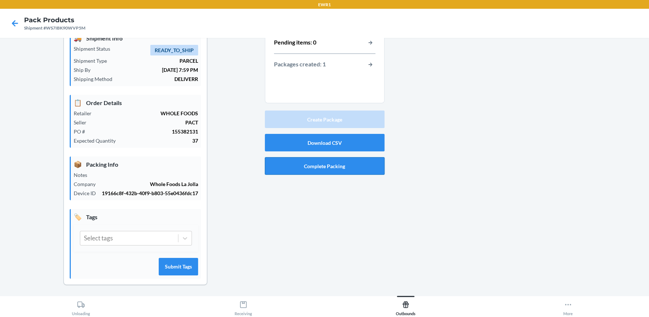
click at [323, 162] on button "Complete Packing" at bounding box center [325, 166] width 120 height 18
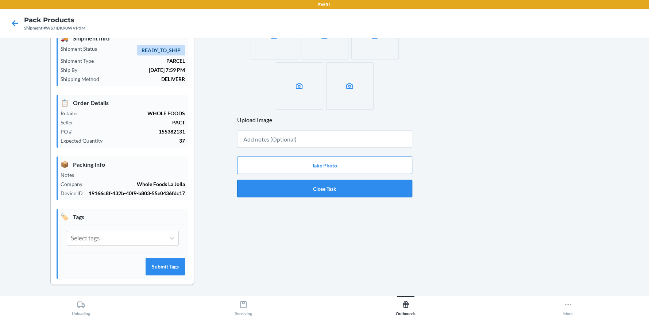
click at [329, 188] on button "Close Task" at bounding box center [324, 189] width 175 height 18
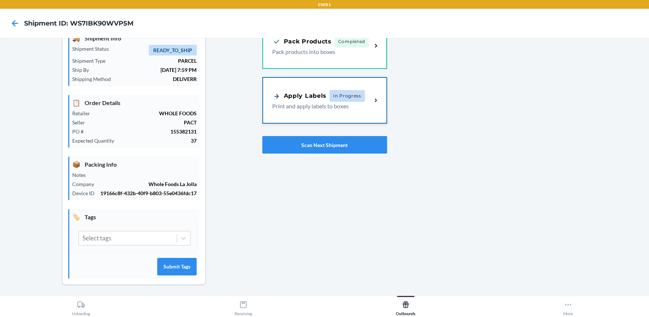
click at [320, 96] on div "Apply Labels" at bounding box center [299, 96] width 54 height 9
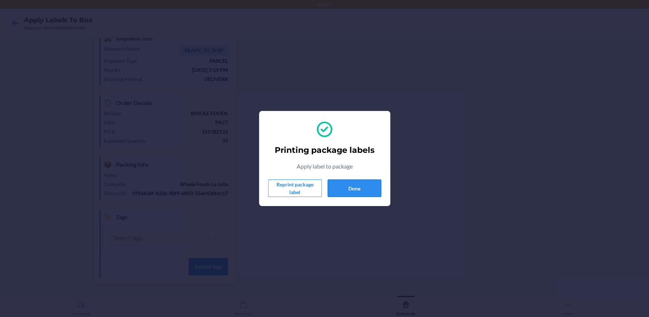
click at [356, 180] on button "Done" at bounding box center [355, 189] width 54 height 18
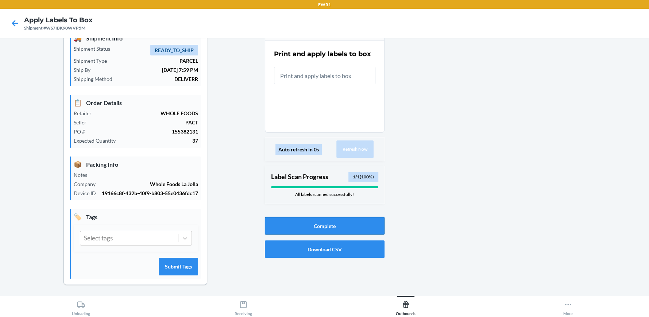
click at [327, 227] on button "Complete" at bounding box center [325, 226] width 120 height 18
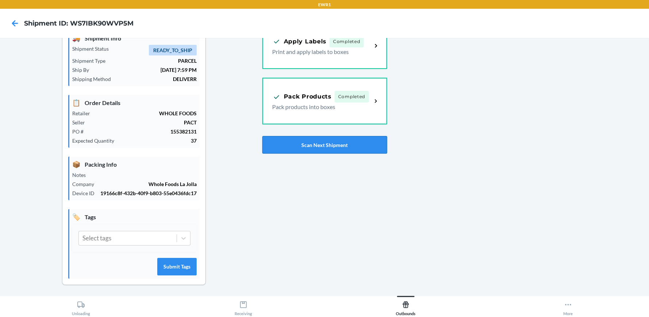
click at [323, 144] on button "Scan Next Shipment" at bounding box center [324, 145] width 125 height 18
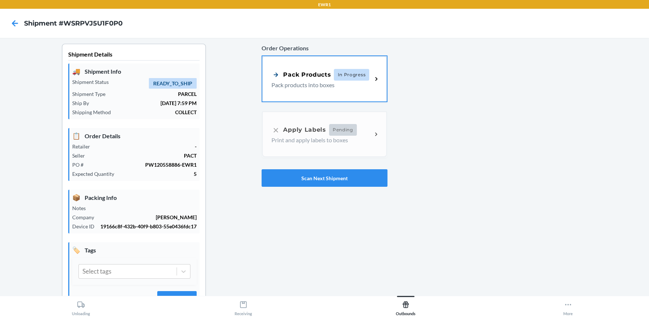
click at [313, 76] on div "Pack Products" at bounding box center [300, 74] width 59 height 9
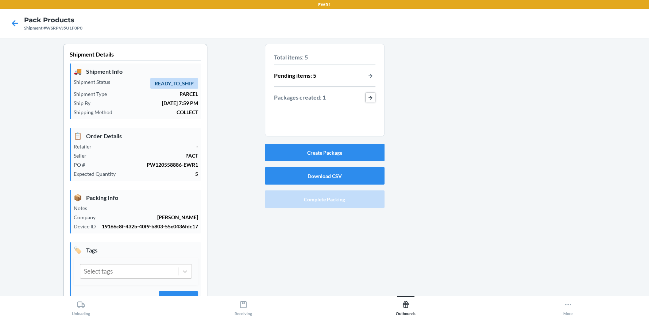
click at [369, 97] on button "button-view-packages-created" at bounding box center [370, 97] width 9 height 9
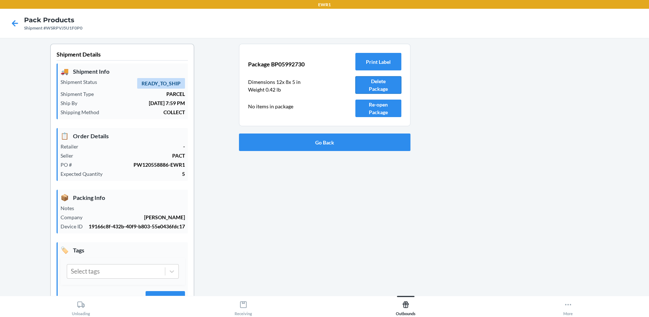
click at [377, 83] on button "Delete Package" at bounding box center [378, 85] width 46 height 18
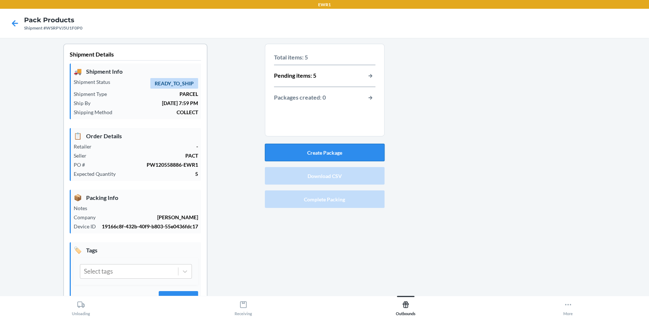
click at [342, 147] on button "Create Package" at bounding box center [325, 153] width 120 height 18
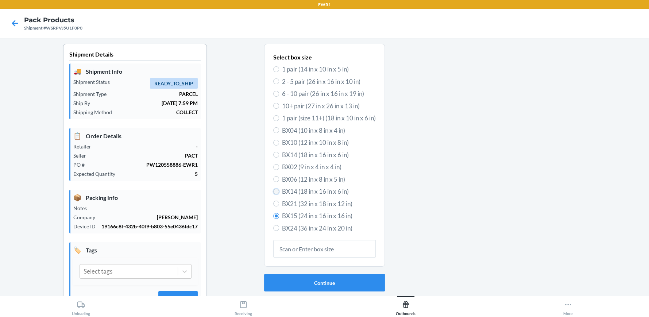
click at [273, 190] on input "BX14 (18 in x 16 in x 6 in)" at bounding box center [276, 192] width 6 height 6
radio input "true"
radio input "false"
click at [308, 281] on button "Continue" at bounding box center [324, 283] width 121 height 18
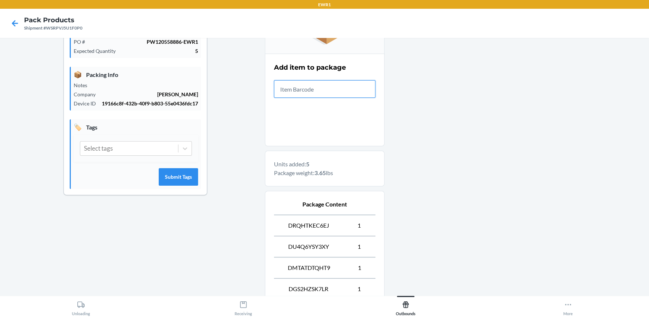
scroll to position [224, 0]
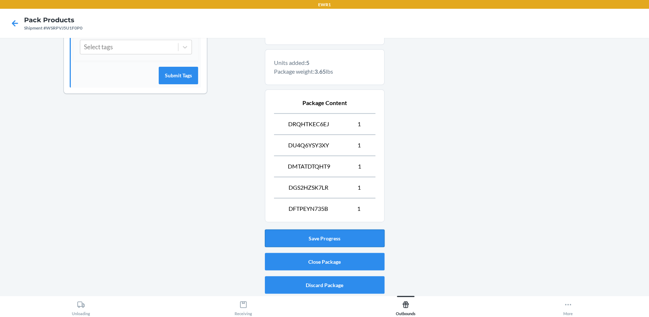
click at [325, 230] on button "Save Progress" at bounding box center [325, 239] width 120 height 18
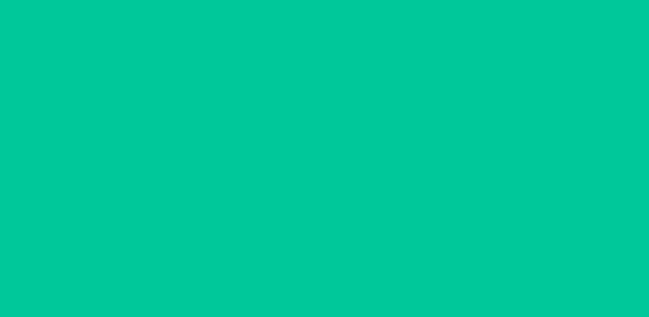
scroll to position [33, 0]
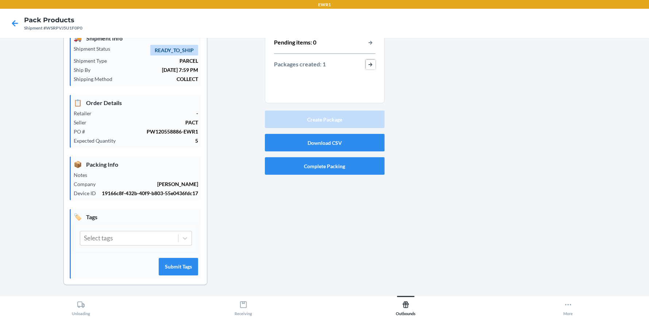
click at [367, 63] on button "button-view-packages-created" at bounding box center [370, 64] width 9 height 9
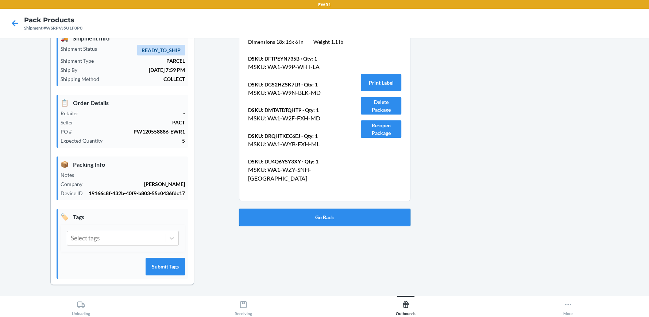
click at [319, 212] on button "Go Back" at bounding box center [324, 218] width 171 height 18
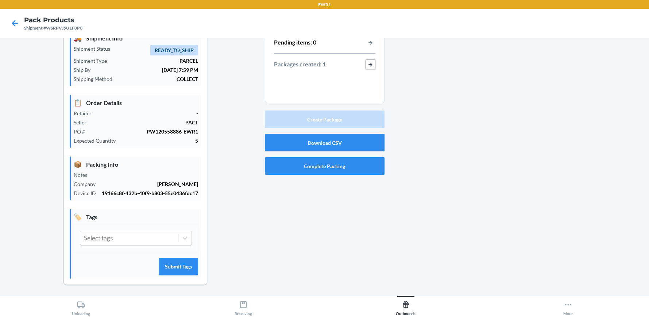
click at [367, 64] on button "button-view-packages-created" at bounding box center [370, 64] width 9 height 9
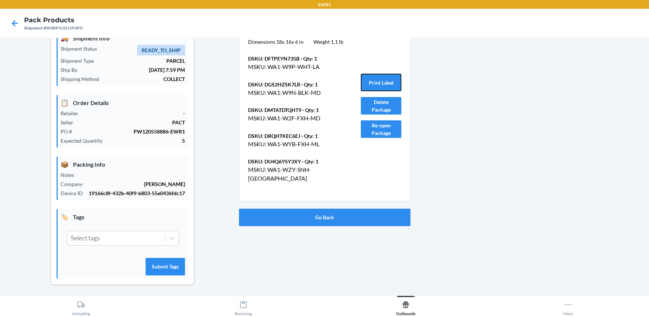
click at [375, 83] on button "Print Label" at bounding box center [381, 83] width 40 height 18
click at [323, 217] on button "Go Back" at bounding box center [324, 218] width 171 height 18
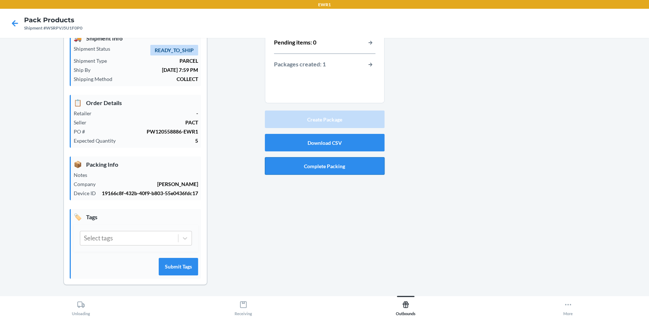
click at [320, 159] on button "Complete Packing" at bounding box center [325, 166] width 120 height 18
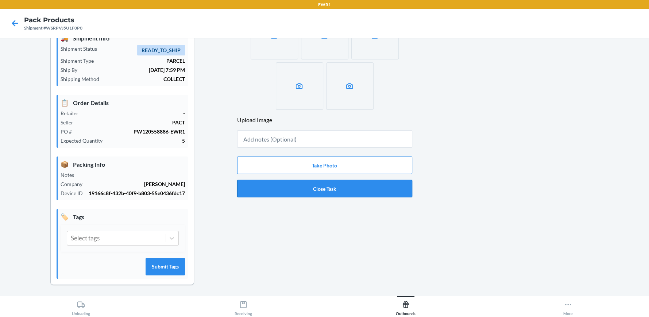
click at [326, 189] on button "Close Task" at bounding box center [324, 189] width 175 height 18
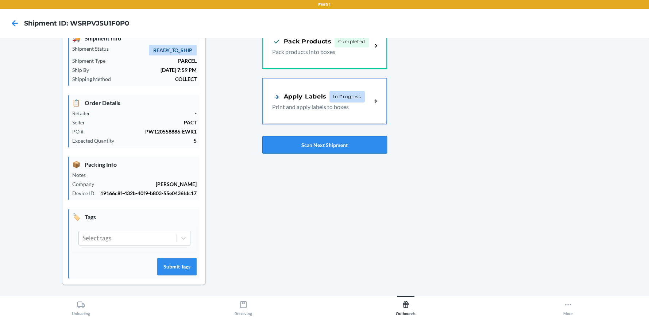
click at [324, 146] on button "Scan Next Shipment" at bounding box center [324, 145] width 125 height 18
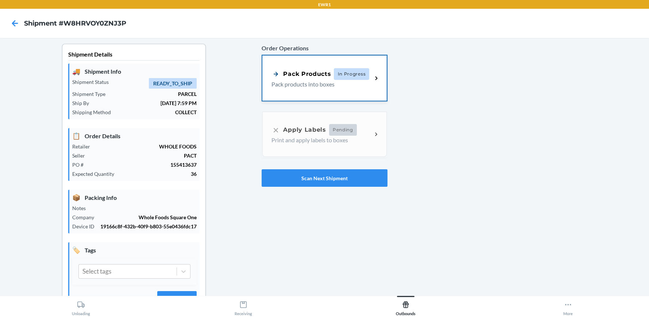
click at [354, 69] on span "In Progress" at bounding box center [351, 74] width 35 height 12
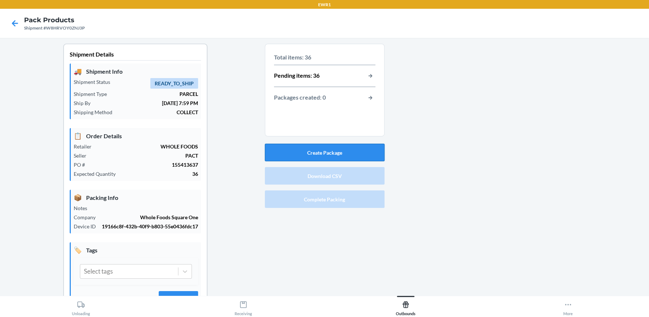
click at [338, 149] on button "Create Package" at bounding box center [325, 153] width 120 height 18
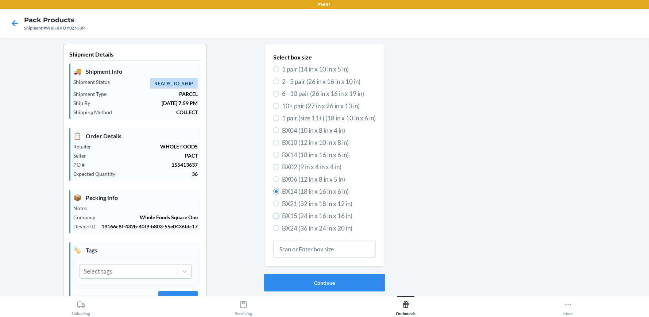
drag, startPoint x: 272, startPoint y: 215, endPoint x: 294, endPoint y: 228, distance: 26.0
click at [274, 216] on input "BX15 (24 in x 16 in x 16 in)" at bounding box center [276, 216] width 6 height 6
radio input "true"
radio input "false"
click at [328, 276] on button "Continue" at bounding box center [324, 283] width 121 height 18
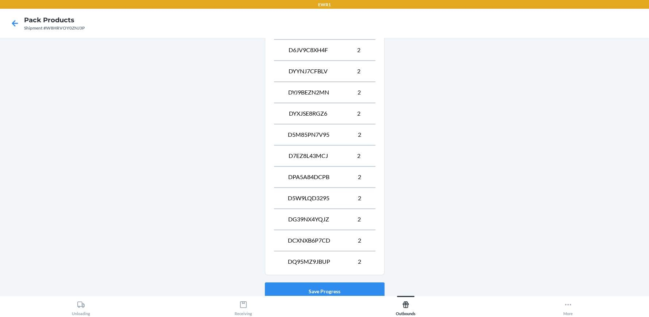
scroll to position [456, 0]
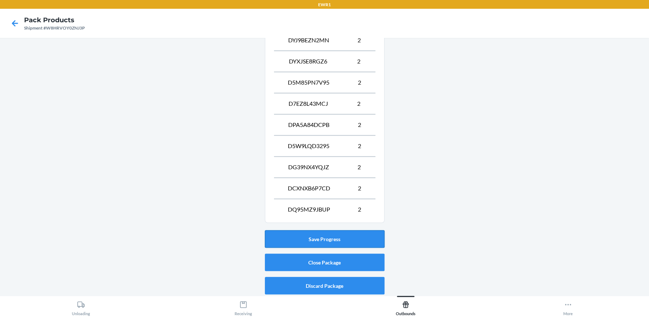
click at [317, 236] on button "Save Progress" at bounding box center [325, 239] width 120 height 18
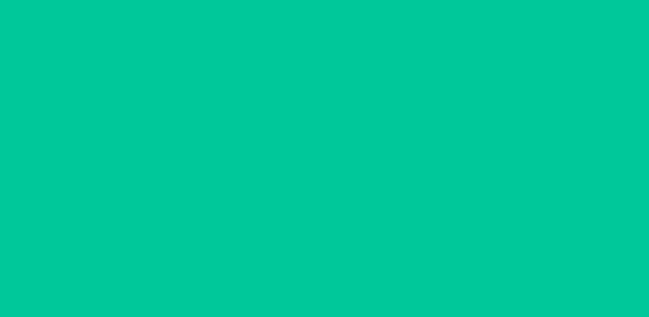
scroll to position [33, 0]
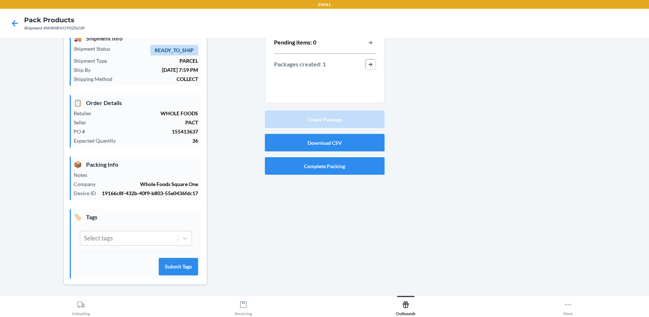
click at [367, 63] on button "button-view-packages-created" at bounding box center [370, 64] width 9 height 9
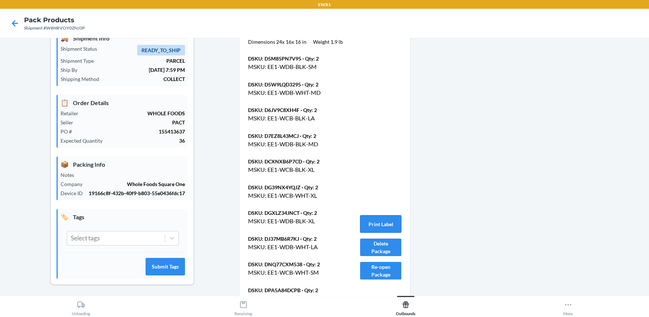
click at [366, 215] on button "Print Label" at bounding box center [380, 224] width 41 height 18
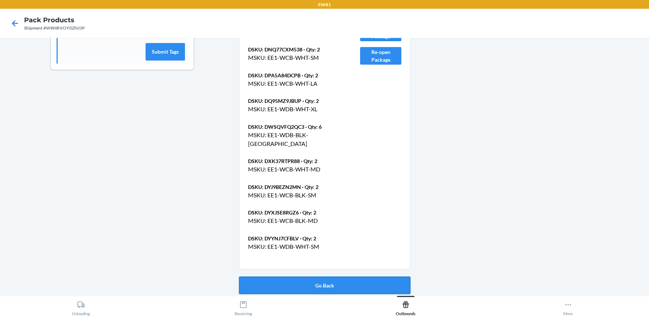
click at [320, 284] on button "Go Back" at bounding box center [324, 286] width 171 height 18
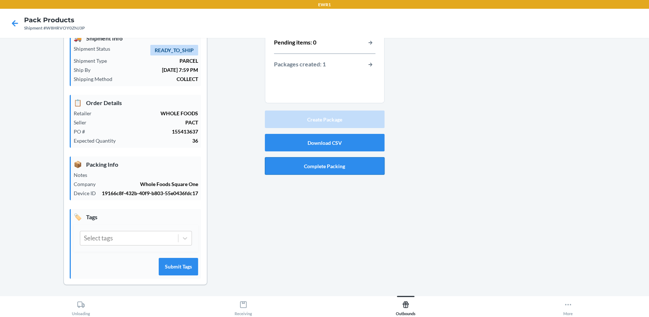
click at [323, 167] on button "Complete Packing" at bounding box center [325, 166] width 120 height 18
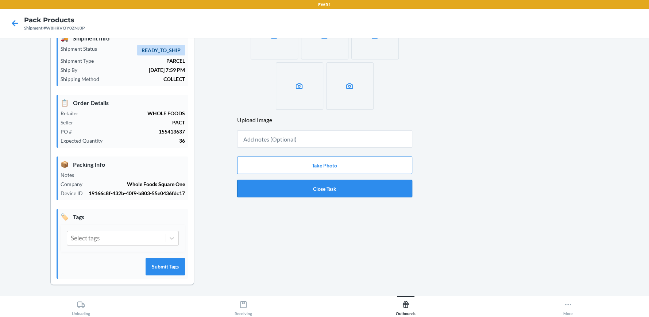
click at [321, 185] on button "Close Task" at bounding box center [324, 189] width 175 height 18
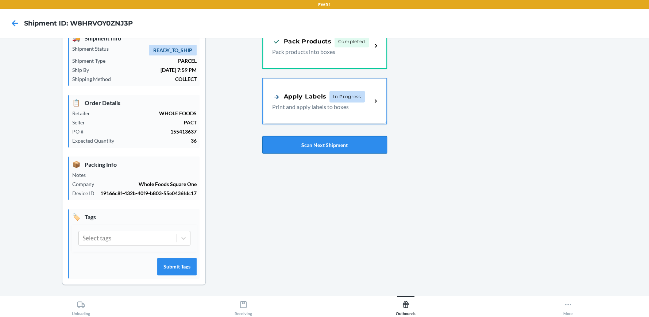
click at [327, 146] on button "Scan Next Shipment" at bounding box center [324, 145] width 125 height 18
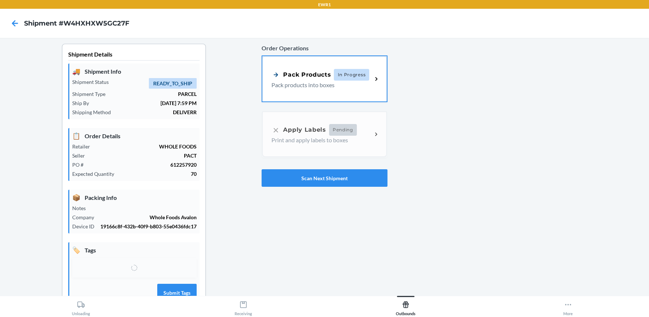
click at [362, 86] on p "Pack products into boxes" at bounding box center [318, 85] width 95 height 9
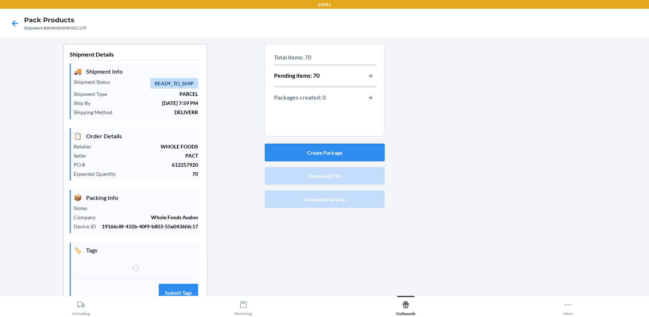
click at [328, 152] on button "Create Package" at bounding box center [325, 153] width 120 height 18
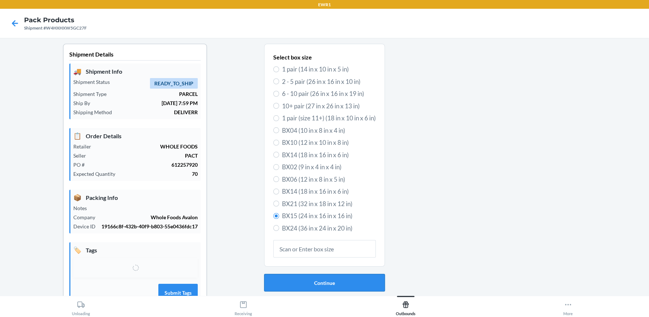
click at [328, 284] on button "Continue" at bounding box center [324, 283] width 121 height 18
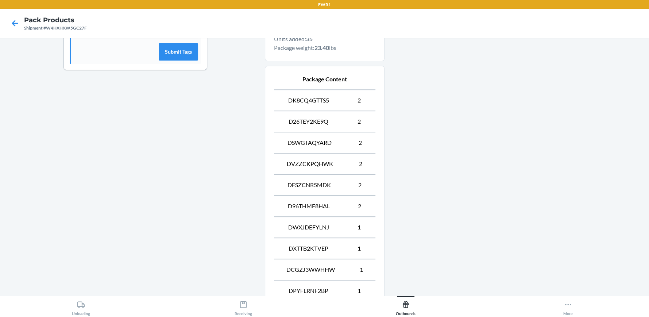
scroll to position [625, 0]
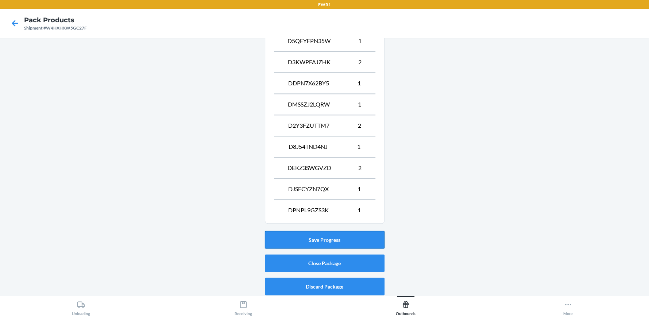
click at [329, 236] on button "Save Progress" at bounding box center [325, 240] width 120 height 18
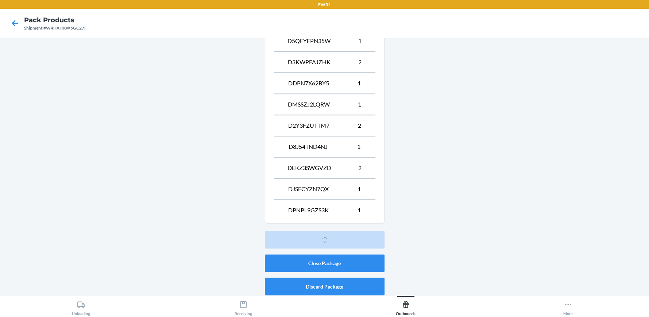
scroll to position [33, 0]
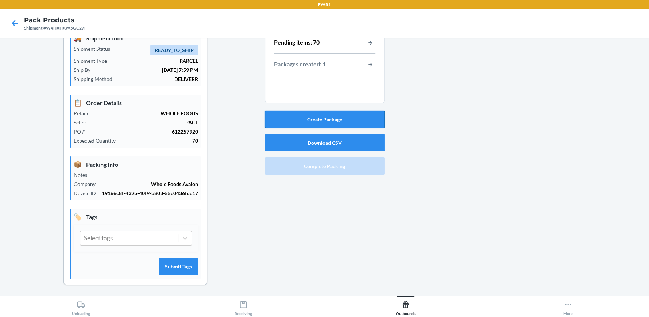
click at [334, 121] on button "Create Package" at bounding box center [325, 120] width 120 height 18
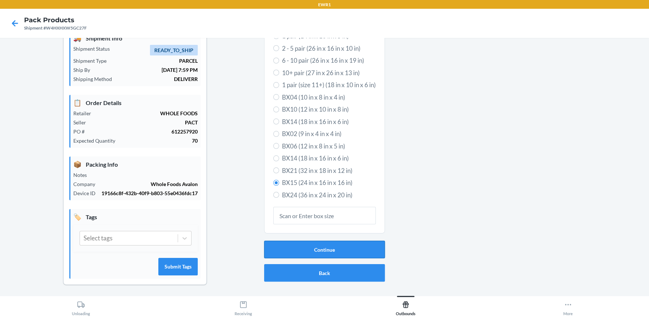
click at [325, 249] on button "Continue" at bounding box center [324, 250] width 121 height 18
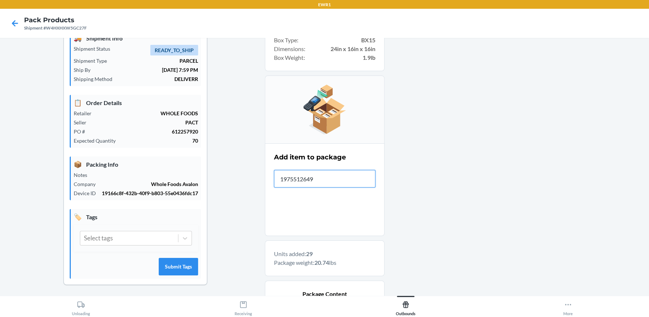
type input "19755126497"
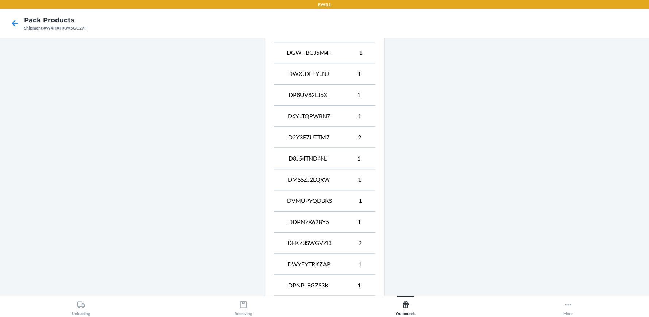
scroll to position [646, 0]
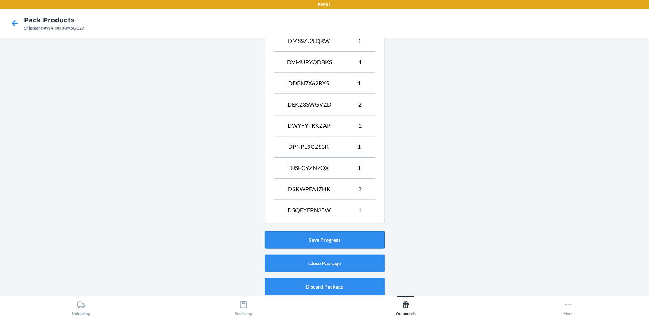
click at [325, 235] on button "Save Progress" at bounding box center [325, 240] width 120 height 18
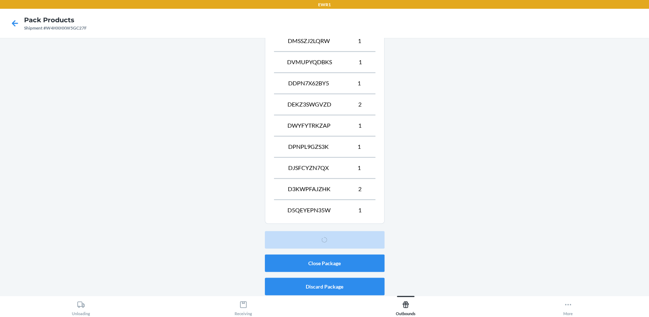
scroll to position [33, 0]
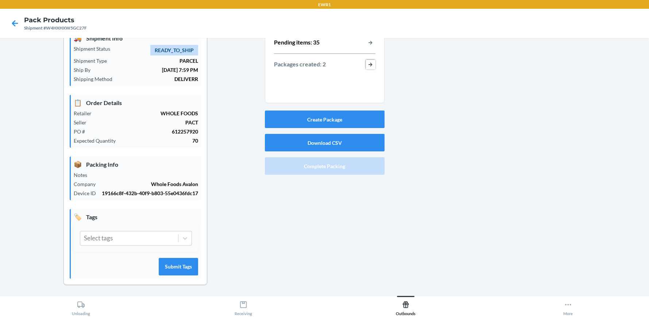
click at [368, 62] on button "button-view-packages-created" at bounding box center [370, 64] width 9 height 9
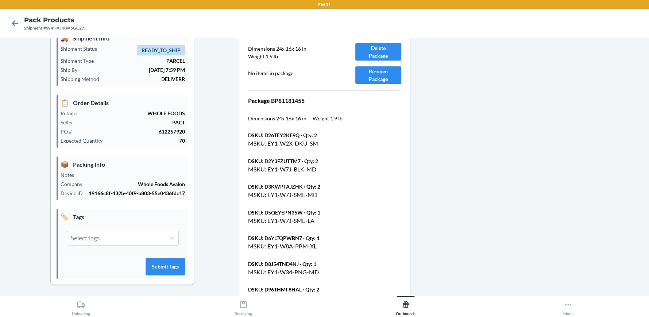
scroll to position [0, 0]
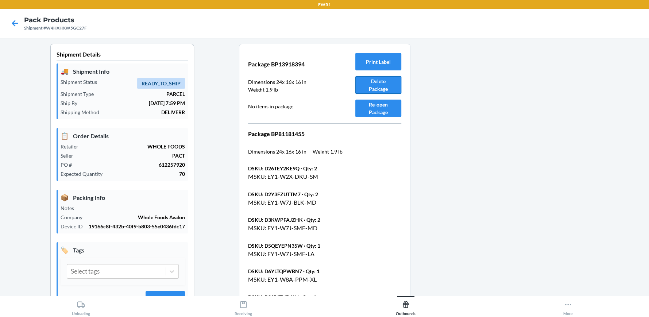
click at [383, 87] on button "Delete Package" at bounding box center [378, 85] width 46 height 18
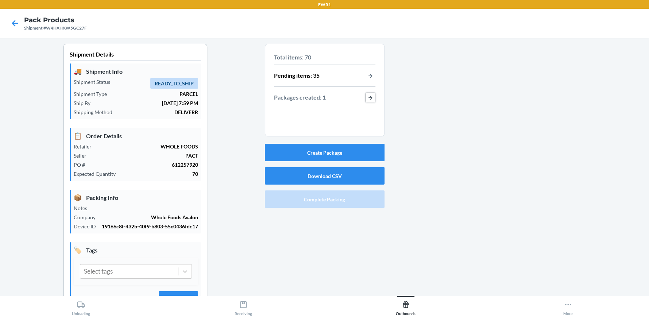
click at [369, 97] on button "button-view-packages-created" at bounding box center [370, 97] width 9 height 9
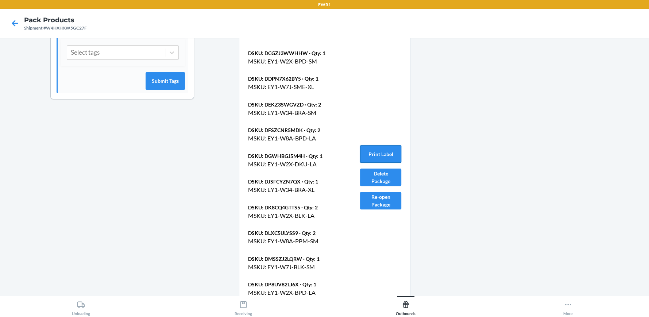
drag, startPoint x: 356, startPoint y: 153, endPoint x: 360, endPoint y: 154, distance: 3.7
click at [360, 153] on button "Print Label" at bounding box center [380, 154] width 41 height 18
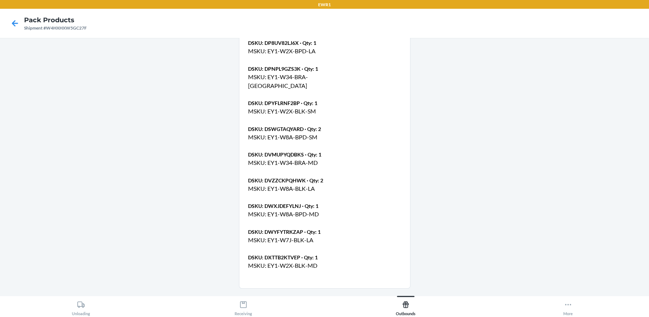
scroll to position [479, 0]
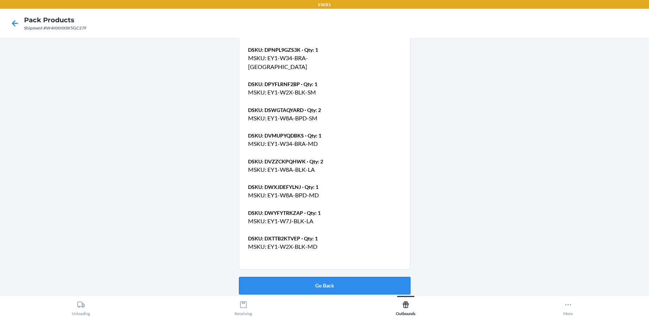
click at [329, 283] on button "Go Back" at bounding box center [324, 286] width 171 height 18
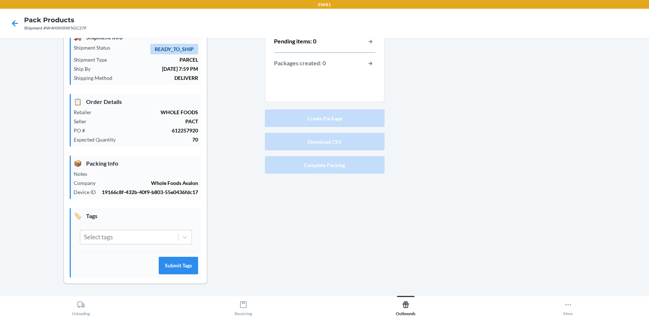
scroll to position [33, 0]
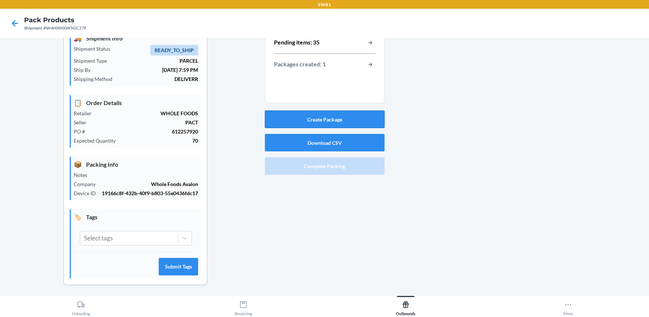
click at [331, 122] on button "Create Package" at bounding box center [325, 120] width 120 height 18
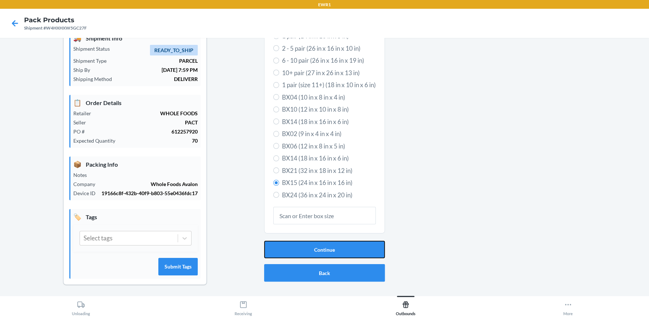
drag, startPoint x: 324, startPoint y: 246, endPoint x: 321, endPoint y: 225, distance: 21.8
click at [327, 246] on button "Continue" at bounding box center [324, 250] width 121 height 18
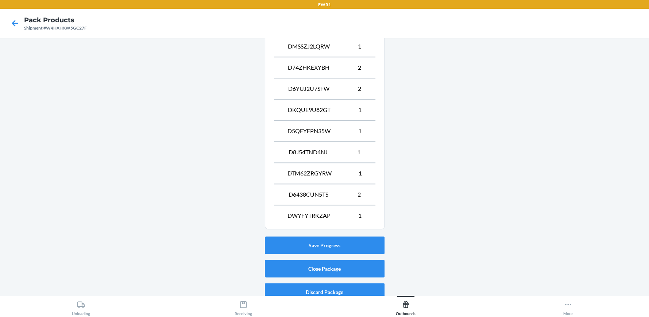
scroll to position [689, 0]
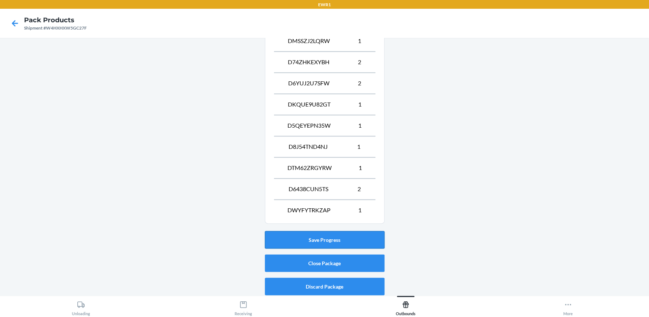
click at [319, 239] on button "Save Progress" at bounding box center [325, 240] width 120 height 18
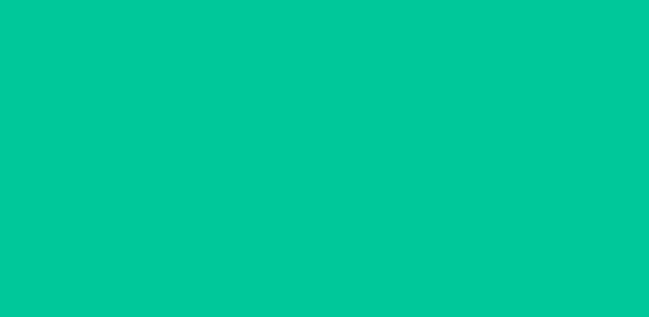
scroll to position [33, 0]
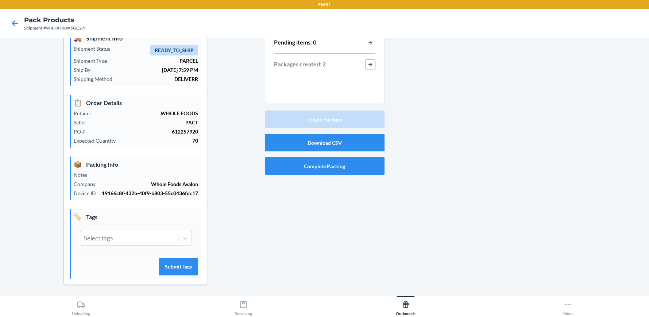
click at [368, 65] on button "button-view-packages-created" at bounding box center [370, 64] width 9 height 9
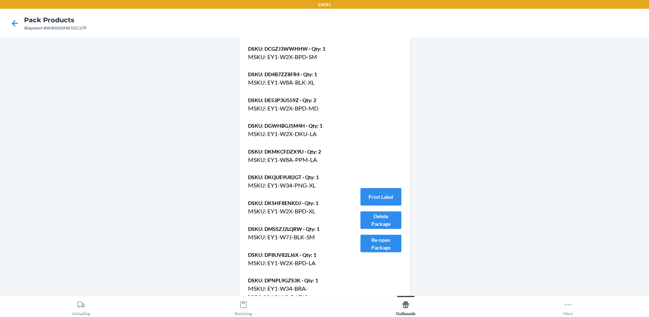
scroll to position [889, 0]
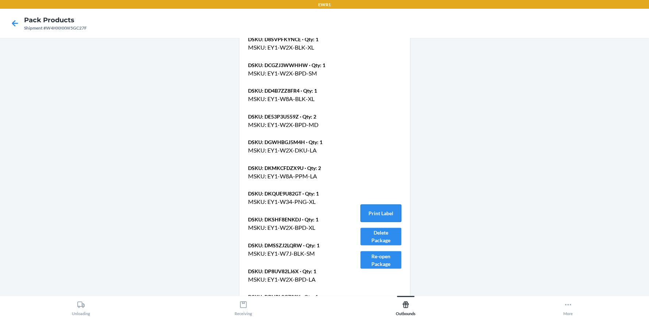
click at [380, 205] on button "Print Label" at bounding box center [380, 213] width 41 height 18
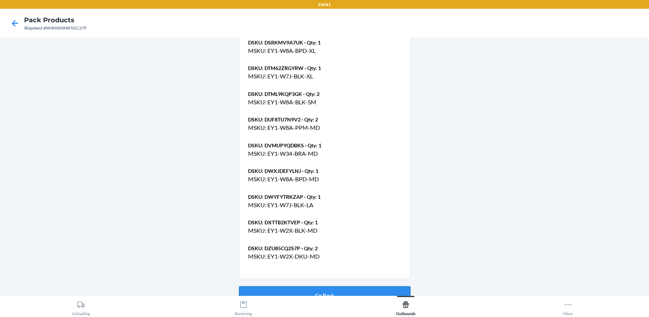
click at [316, 286] on button "Go Back" at bounding box center [324, 295] width 171 height 18
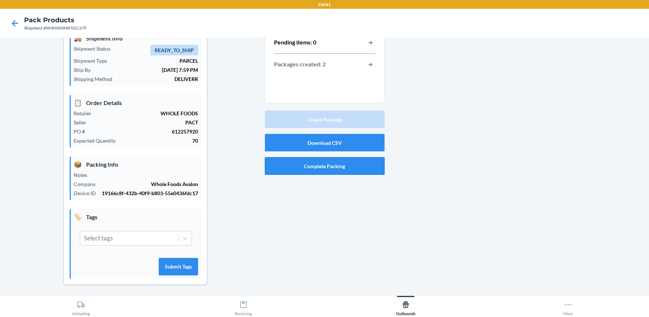
click at [319, 166] on button "Complete Packing" at bounding box center [325, 166] width 120 height 18
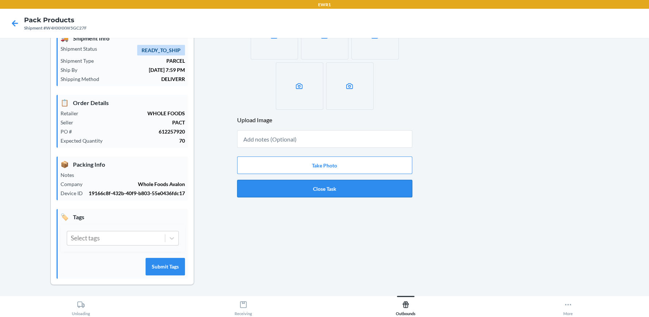
click at [318, 185] on button "Close Task" at bounding box center [324, 189] width 175 height 18
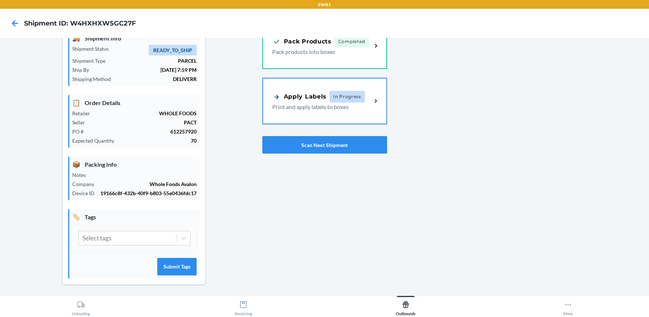
click at [312, 97] on div "Apply Labels" at bounding box center [299, 96] width 54 height 9
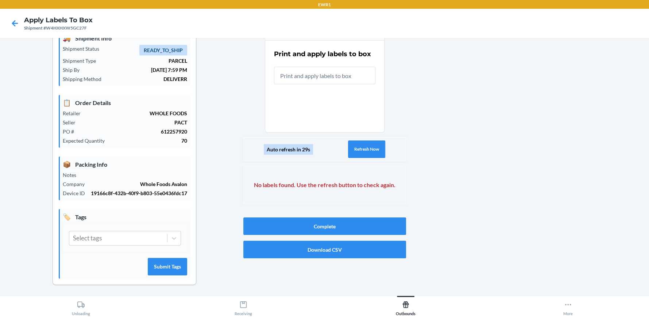
click at [319, 81] on input "text" at bounding box center [324, 76] width 101 height 18
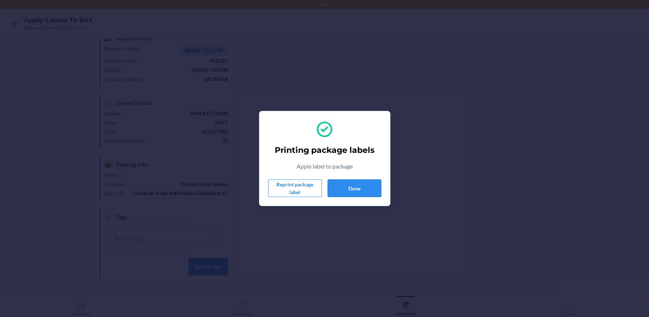
click at [368, 192] on button "Done" at bounding box center [355, 189] width 54 height 18
click at [346, 193] on button "Done" at bounding box center [355, 189] width 54 height 18
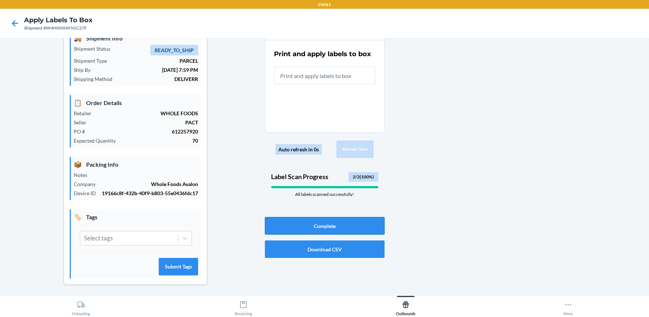
click at [330, 230] on button "Complete" at bounding box center [325, 226] width 120 height 18
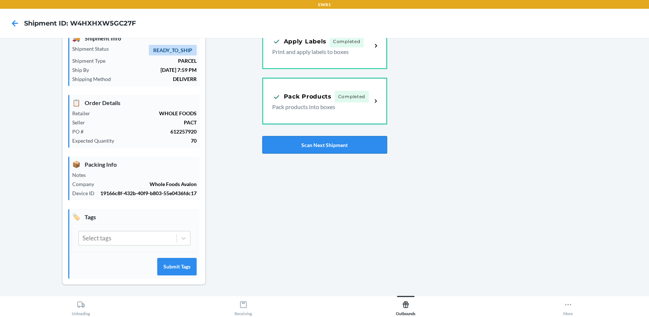
click at [324, 143] on button "Scan Next Shipment" at bounding box center [324, 145] width 125 height 18
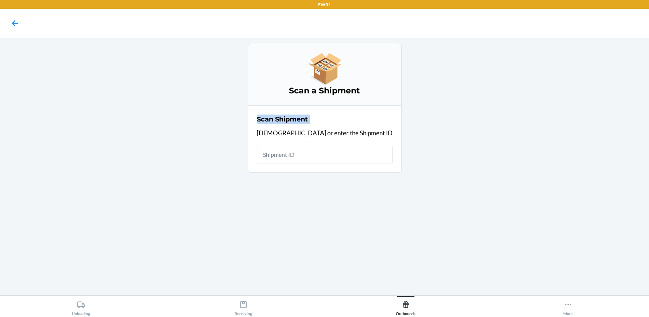
drag, startPoint x: 0, startPoint y: 36, endPoint x: 69, endPoint y: 134, distance: 119.6
click at [63, 135] on div "Scan a Shipment Scan Shipment Scan or enter the Shipment ID" at bounding box center [324, 108] width 637 height 129
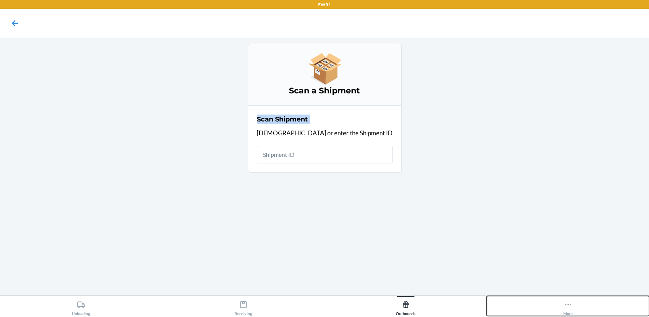
click at [572, 313] on div "More" at bounding box center [567, 307] width 9 height 18
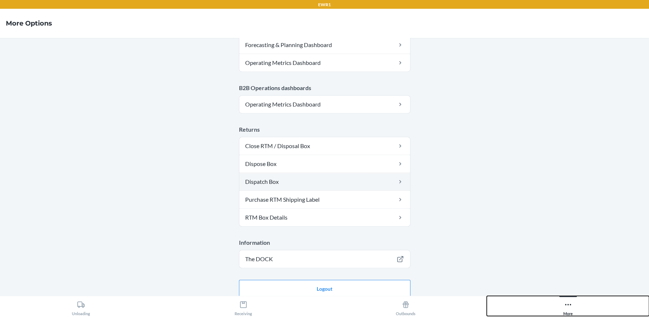
scroll to position [383, 0]
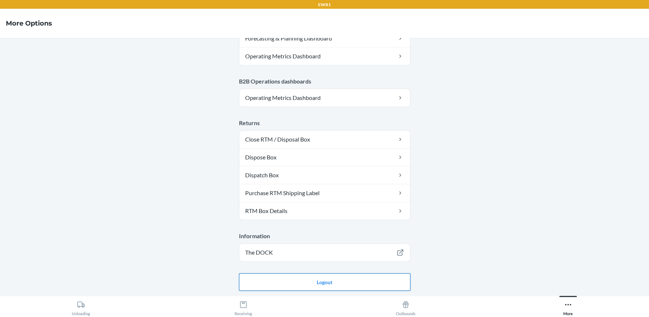
click at [334, 288] on button "Logout" at bounding box center [324, 282] width 171 height 18
